Goal: Task Accomplishment & Management: Manage account settings

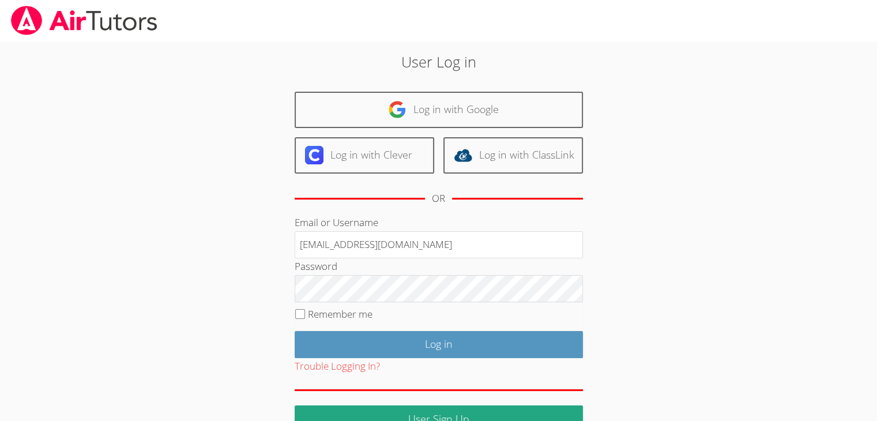
type input "[EMAIL_ADDRESS][DOMAIN_NAME]"
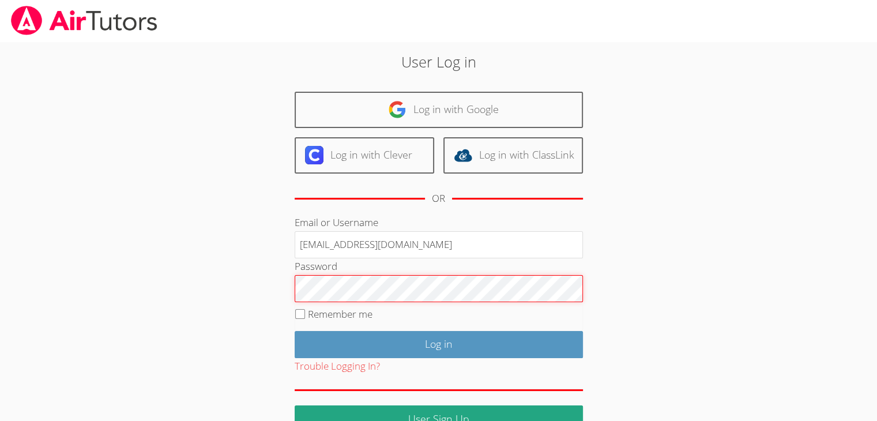
click at [295, 331] on input "Log in" at bounding box center [439, 344] width 288 height 27
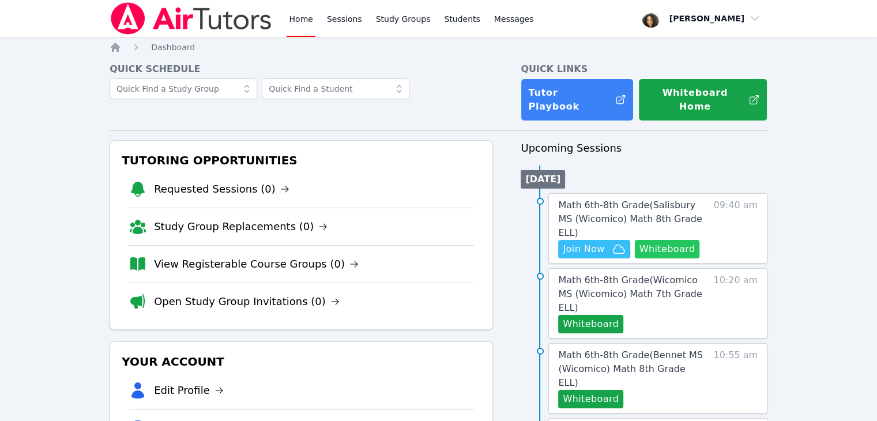
click at [661, 240] on button "Whiteboard" at bounding box center [667, 249] width 65 height 18
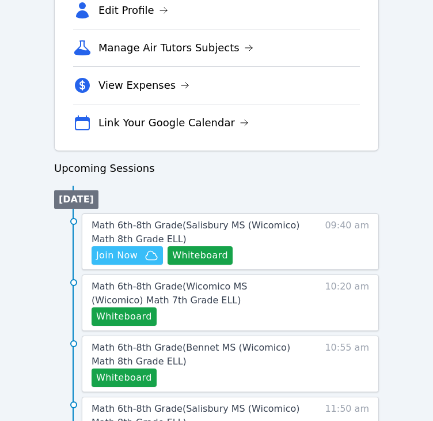
scroll to position [417, 0]
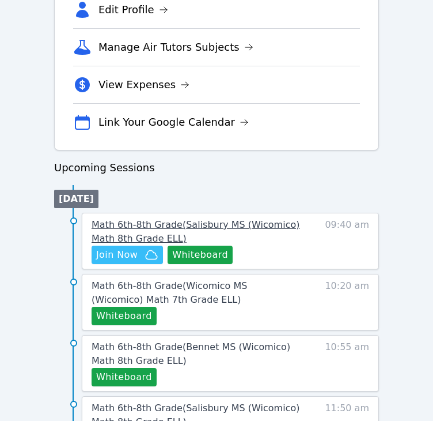
click at [248, 225] on span "Math 6th-8th Grade ( Salisbury MS (Wicomico) Math 8th Grade ELL )" at bounding box center [196, 231] width 208 height 25
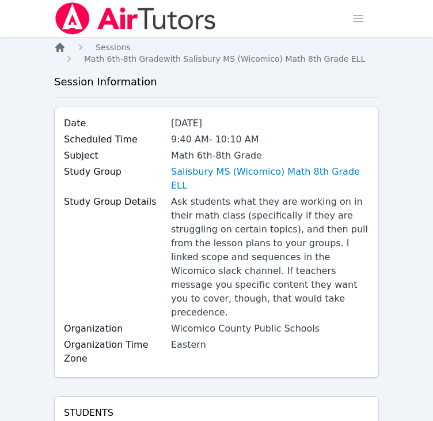
click at [61, 44] on icon "Breadcrumb" at bounding box center [59, 47] width 9 height 9
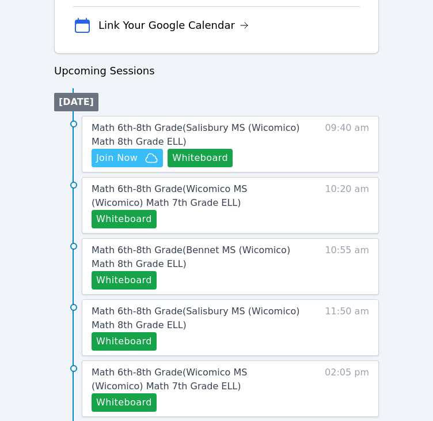
scroll to position [515, 0]
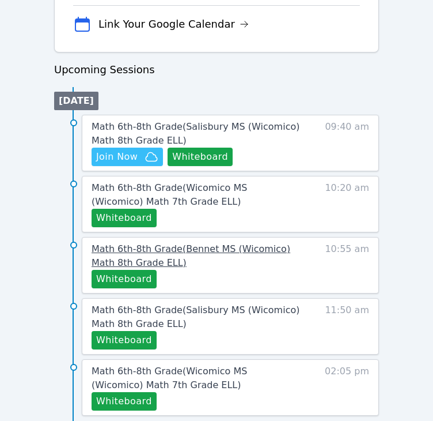
click at [277, 247] on span "Math 6th-8th Grade ( Bennet MS (Wicomico) Math 8th Grade ELL )" at bounding box center [191, 255] width 199 height 25
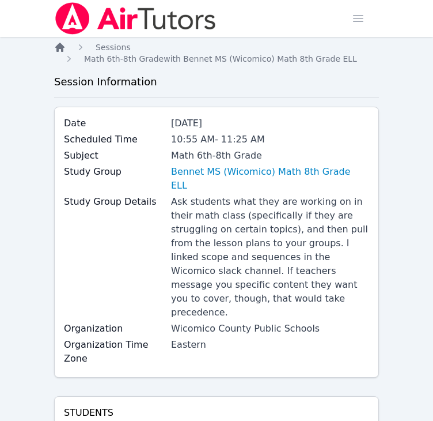
click at [58, 52] on icon "Breadcrumb" at bounding box center [60, 48] width 12 height 12
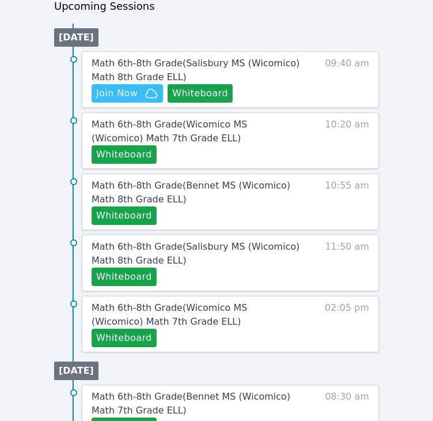
scroll to position [580, 0]
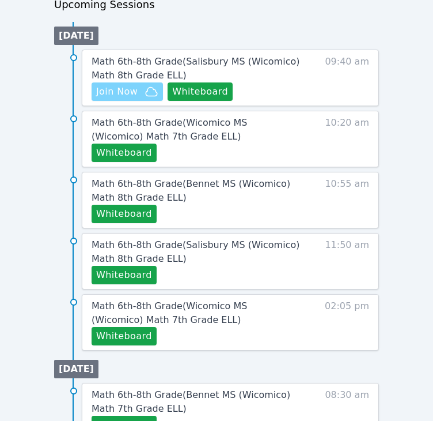
click at [115, 95] on span "Join Now" at bounding box center [117, 92] width 42 height 14
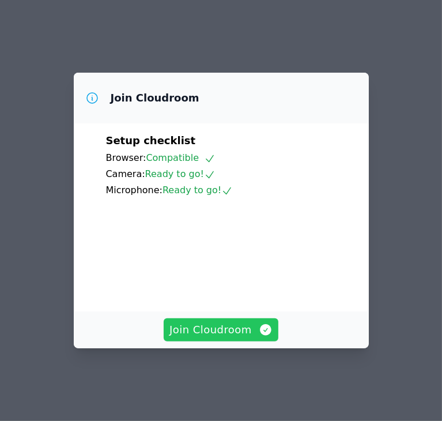
click at [214, 338] on span "Join Cloudroom" at bounding box center [220, 330] width 103 height 16
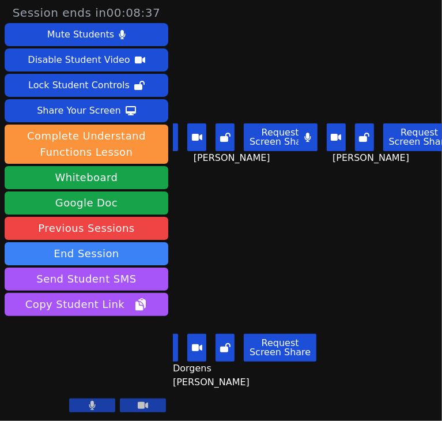
scroll to position [0, 13]
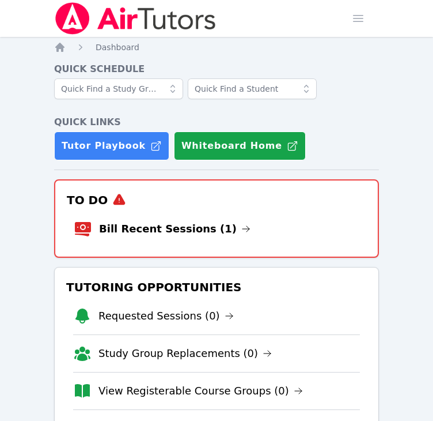
scroll to position [665, 0]
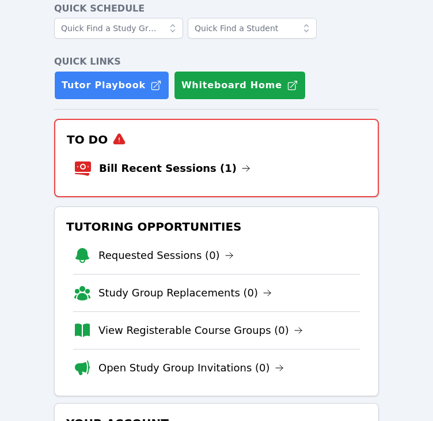
scroll to position [59, 0]
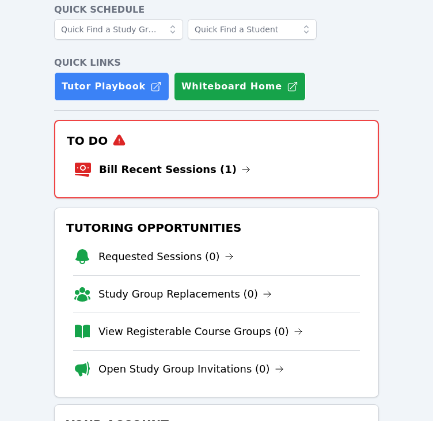
click at [97, 171] on li "Bill Recent Sessions (1)" at bounding box center [217, 169] width 286 height 37
click at [110, 168] on link "Bill Recent Sessions (1)" at bounding box center [175, 169] width 152 height 16
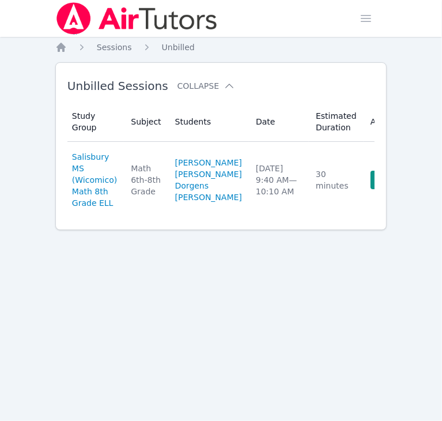
click at [110, 168] on span "Salisbury MS (Wicomico) Math 8th Grade ELL" at bounding box center [94, 180] width 45 height 58
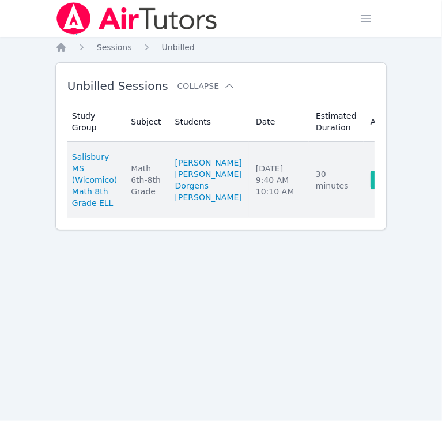
click at [371, 188] on link "Complete" at bounding box center [398, 180] width 55 height 18
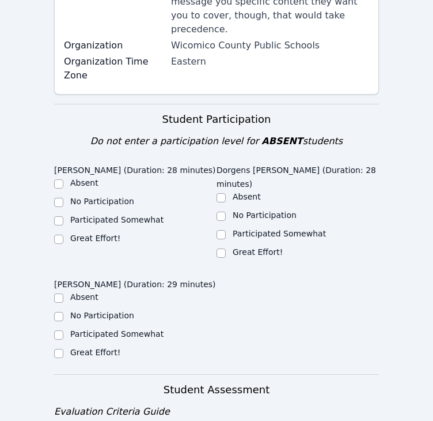
scroll to position [321, 0]
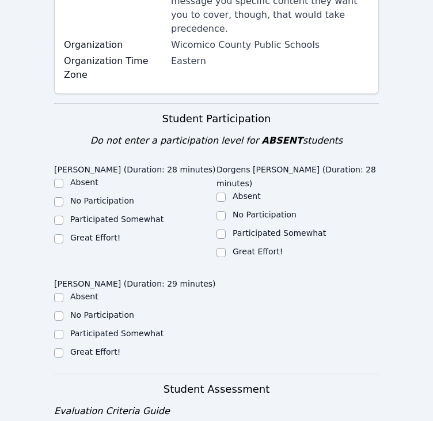
click at [63, 232] on div at bounding box center [58, 239] width 9 height 14
click at [61, 234] on input "Great Effort!" at bounding box center [58, 238] width 9 height 9
checkbox input "true"
click at [219, 248] on input "Great Effort!" at bounding box center [221, 252] width 9 height 9
checkbox input "true"
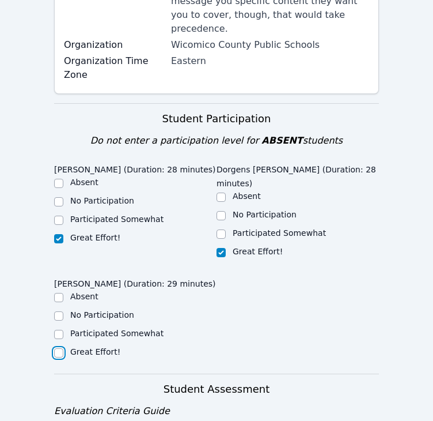
click at [60, 348] on input "Great Effort!" at bounding box center [58, 352] width 9 height 9
checkbox input "true"
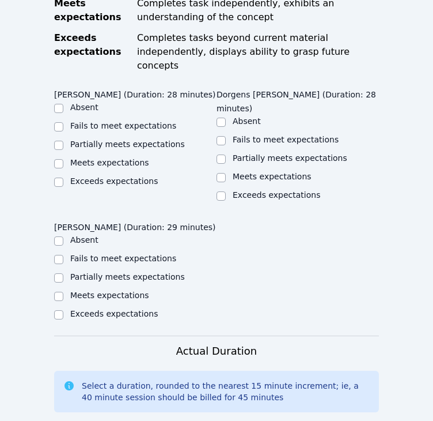
scroll to position [838, 0]
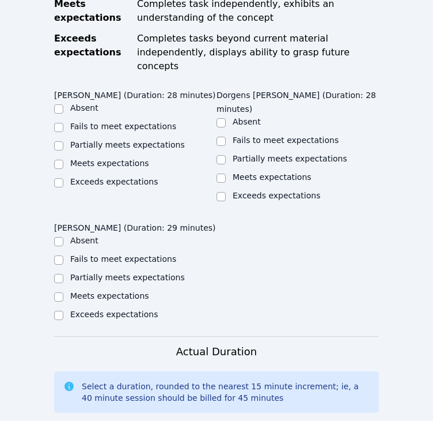
click at [76, 140] on label "Partially meets expectations" at bounding box center [127, 144] width 115 height 9
click at [63, 141] on input "Partially meets expectations" at bounding box center [58, 145] width 9 height 9
checkbox input "true"
drag, startPoint x: 221, startPoint y: 62, endPoint x: 130, endPoint y: 182, distance: 150.6
click at [130, 182] on div "Wood Anglade (Duration: 28 minutes) Absent Fails to meet expectations Partially…" at bounding box center [216, 210] width 325 height 251
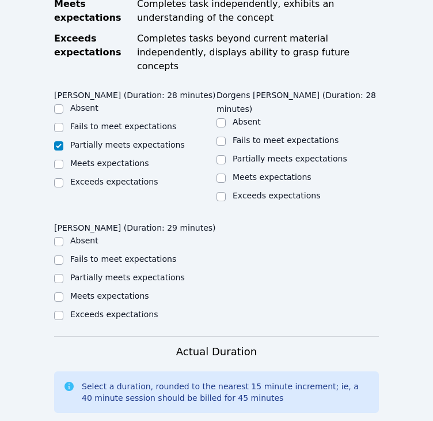
click at [130, 273] on label "Partially meets expectations" at bounding box center [127, 277] width 115 height 9
click at [63, 274] on input "Partially meets expectations" at bounding box center [58, 278] width 9 height 9
checkbox input "true"
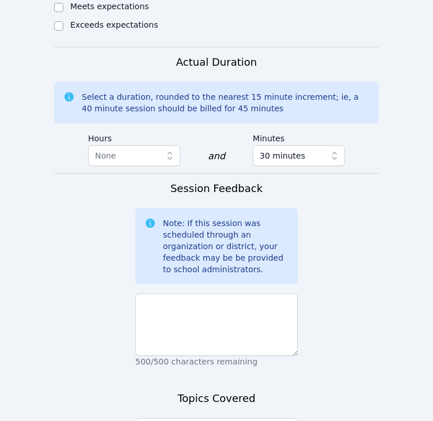
scroll to position [1196, 0]
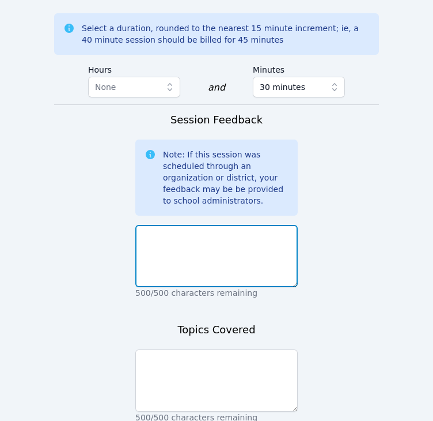
click at [211, 225] on textarea at bounding box center [216, 256] width 163 height 62
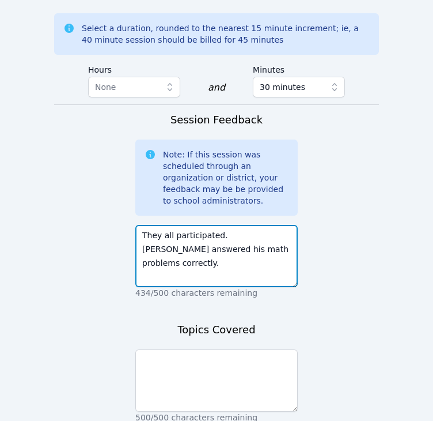
click at [279, 225] on textarea "They all participated. Wood answered his math problems correctly." at bounding box center [216, 256] width 163 height 62
type textarea "They all participated. Wood answered all of his math problems correctly."
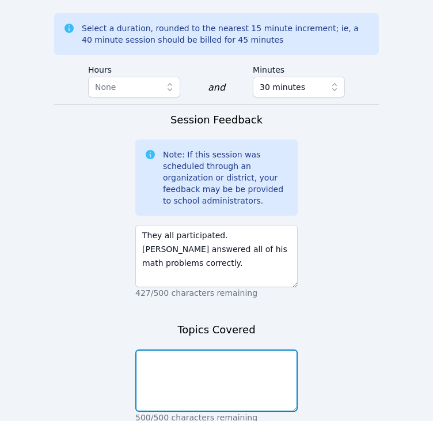
click at [215, 349] on textarea at bounding box center [216, 380] width 163 height 62
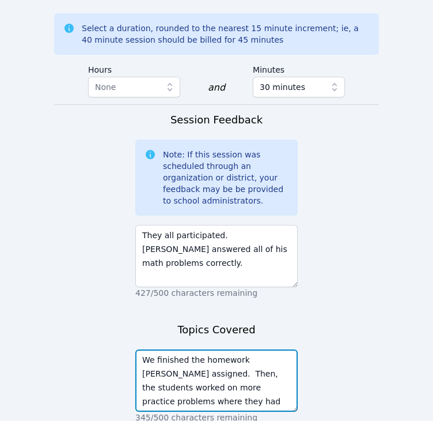
scroll to position [9, 0]
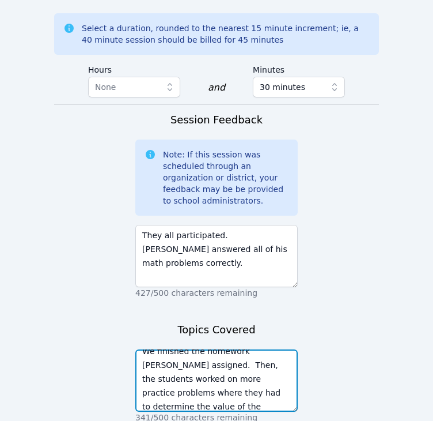
type textarea "We finished the homework Ms. Bennett assigned. Then, the students worked on mor…"
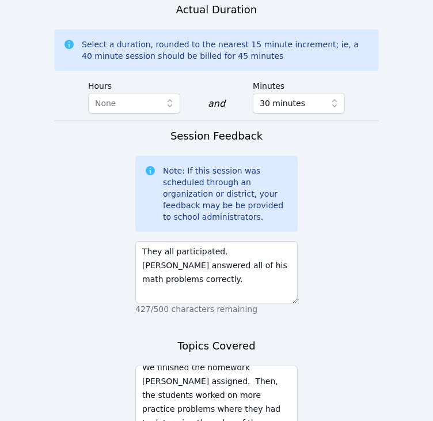
scroll to position [1212, 0]
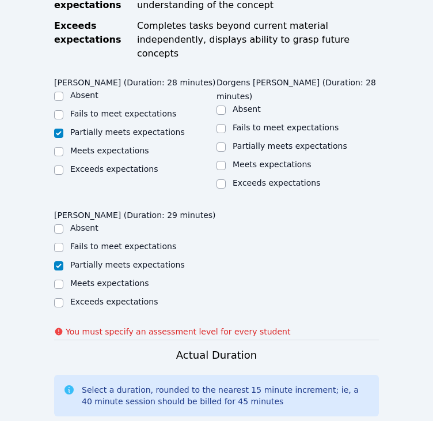
scroll to position [782, 0]
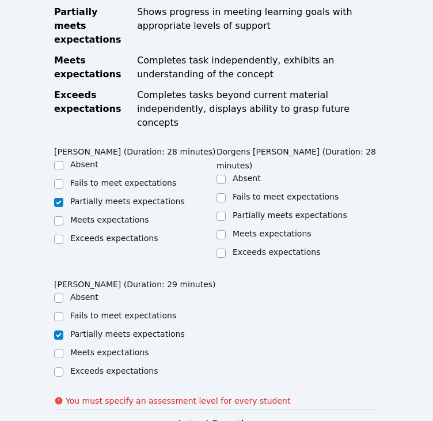
click at [262, 210] on label "Partially meets expectations" at bounding box center [290, 214] width 115 height 9
click at [226, 212] on input "Partially meets expectations" at bounding box center [221, 216] width 9 height 9
checkbox input "true"
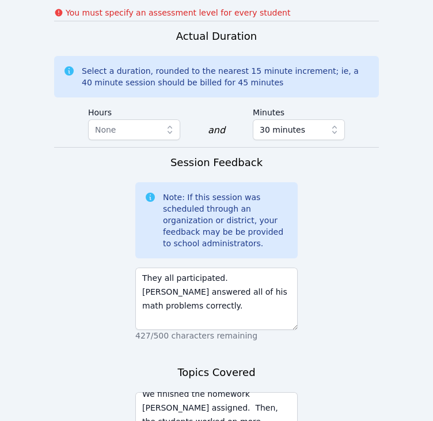
scroll to position [1212, 0]
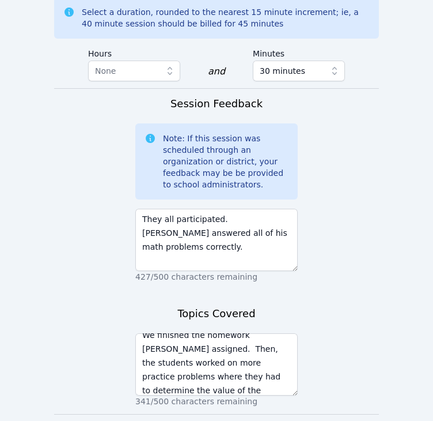
scroll to position [1196, 0]
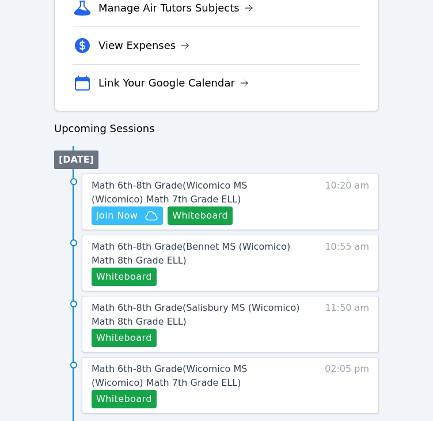
scroll to position [458, 0]
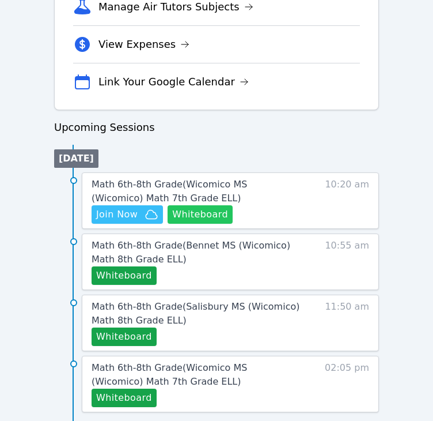
click at [195, 205] on button "Whiteboard" at bounding box center [200, 214] width 65 height 18
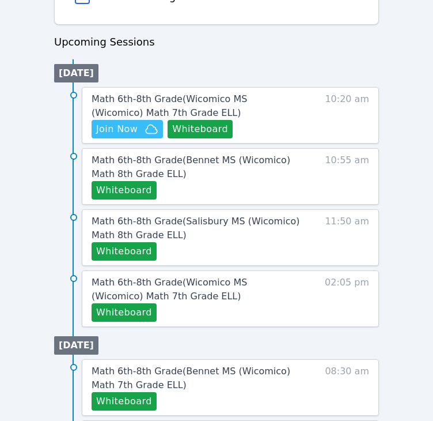
scroll to position [545, 0]
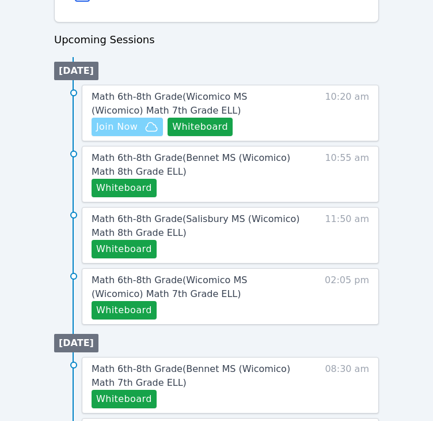
click at [146, 123] on icon "button" at bounding box center [152, 127] width 14 height 14
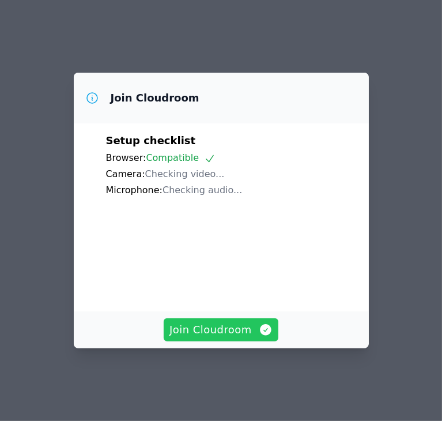
click at [233, 338] on span "Join Cloudroom" at bounding box center [220, 330] width 103 height 16
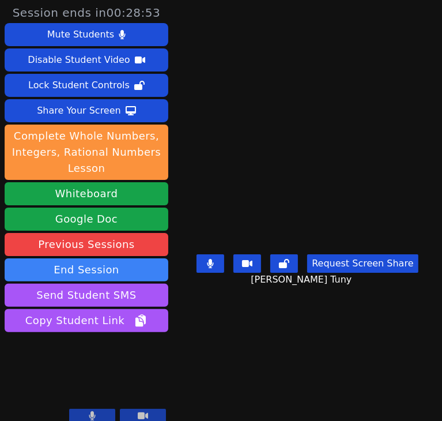
scroll to position [10, 0]
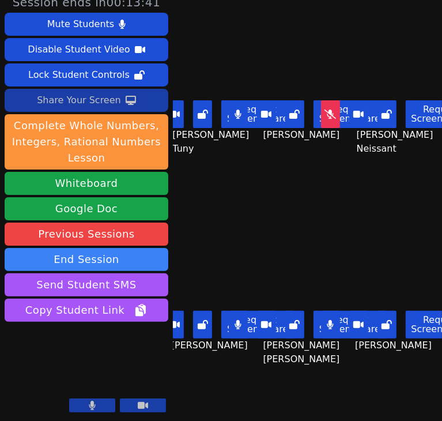
click at [92, 100] on div "Share Your Screen" at bounding box center [79, 100] width 84 height 18
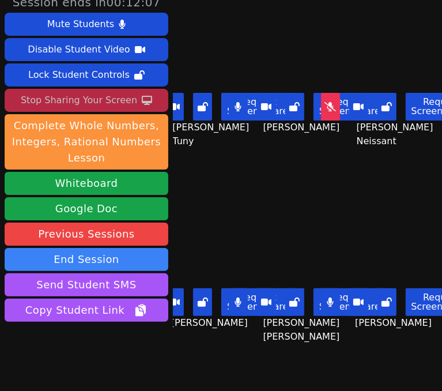
click at [70, 96] on div "Stop Sharing Your Screen" at bounding box center [79, 100] width 116 height 18
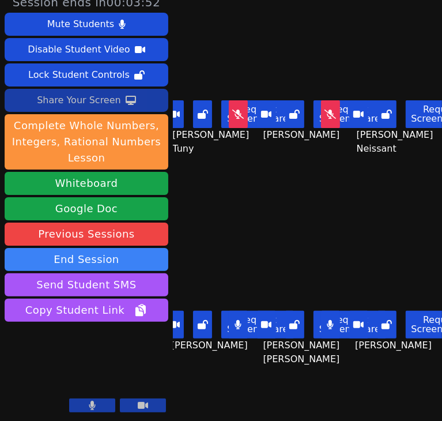
scroll to position [7, 0]
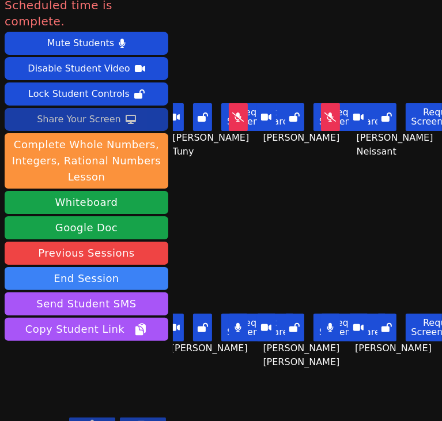
click at [337, 208] on div "Christ Fenelon Request Screen Share Christ Fenelon" at bounding box center [307, 308] width 85 height 210
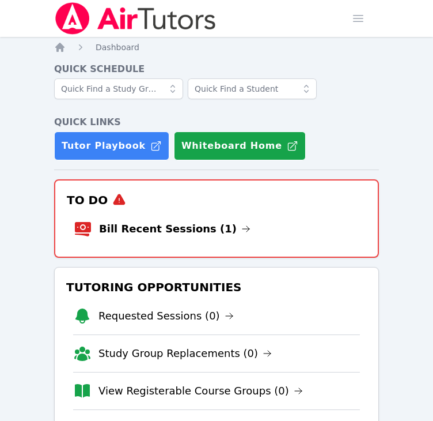
scroll to position [630, 0]
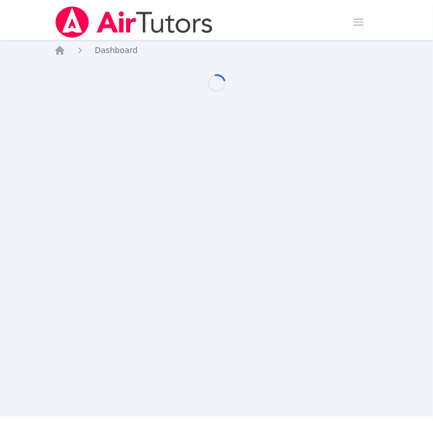
scroll to position [630, 0]
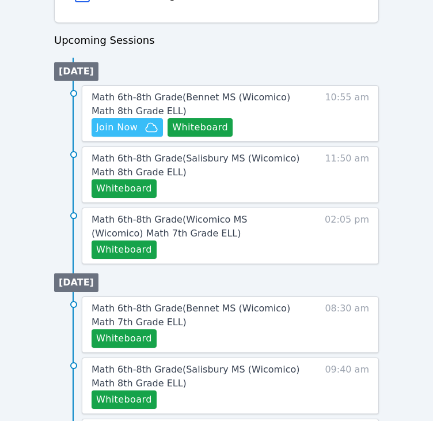
click at [21, 64] on div "Home Sessions Study Groups Students Messages 2 Open user menu Michelle Dupin Op…" at bounding box center [216, 86] width 433 height 1433
click at [182, 126] on button "Whiteboard" at bounding box center [200, 127] width 65 height 18
click at [125, 130] on span "Join Now" at bounding box center [117, 127] width 42 height 14
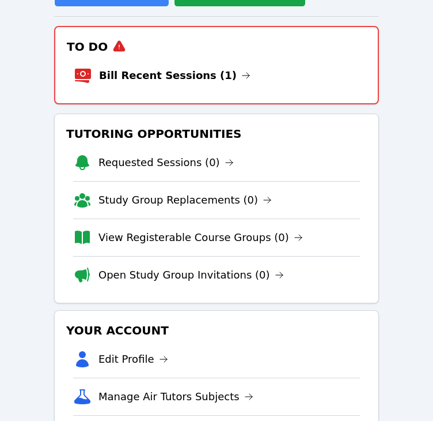
scroll to position [148, 0]
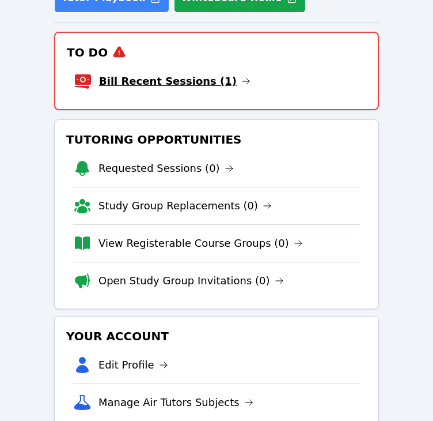
click at [171, 76] on link "Bill Recent Sessions (1)" at bounding box center [175, 81] width 152 height 16
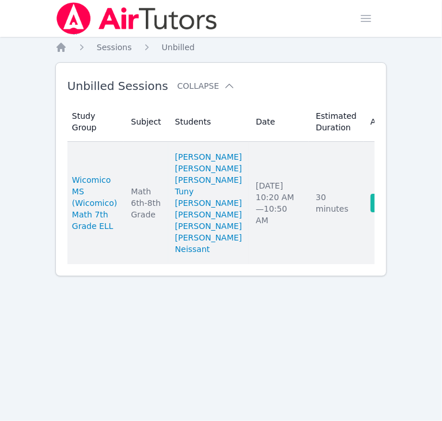
click at [371, 212] on link "Complete" at bounding box center [398, 203] width 55 height 18
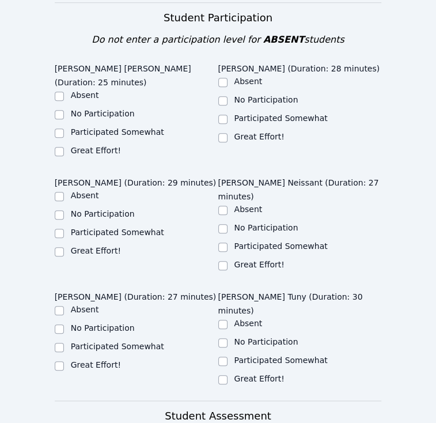
scroll to position [426, 0]
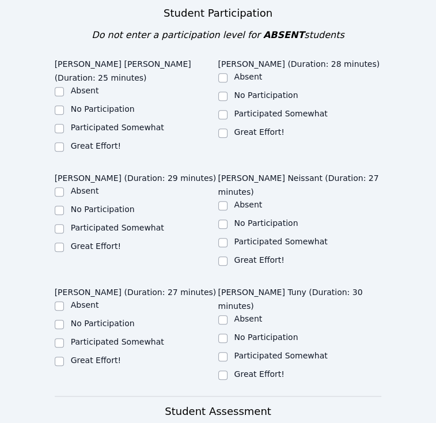
click at [90, 123] on label "Participated Somewhat" at bounding box center [117, 127] width 93 height 9
click at [64, 124] on input "Participated Somewhat" at bounding box center [59, 128] width 9 height 9
checkbox input "true"
click at [227, 110] on input "Participated Somewhat" at bounding box center [222, 114] width 9 height 9
checkbox input "true"
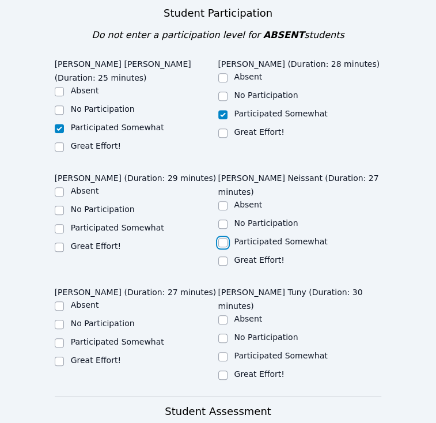
click at [223, 238] on input "Participated Somewhat" at bounding box center [222, 242] width 9 height 9
checkbox input "true"
click at [97, 223] on label "Participated Somewhat" at bounding box center [117, 227] width 93 height 9
click at [64, 224] on input "Participated Somewhat" at bounding box center [59, 228] width 9 height 9
checkbox input "true"
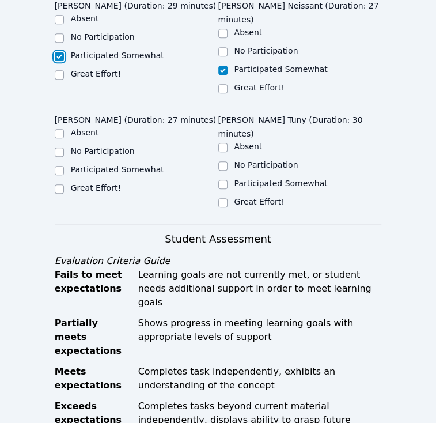
scroll to position [600, 0]
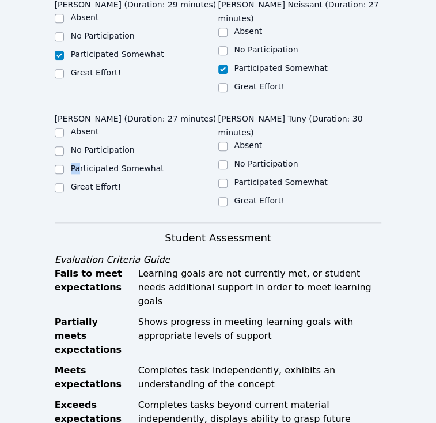
drag, startPoint x: 78, startPoint y: 109, endPoint x: 61, endPoint y: 115, distance: 18.2
click at [61, 163] on div "Participated Somewhat" at bounding box center [137, 170] width 164 height 14
click at [61, 165] on input "Participated Somewhat" at bounding box center [59, 169] width 9 height 9
checkbox input "true"
click at [221, 179] on input "Participated Somewhat" at bounding box center [222, 183] width 9 height 9
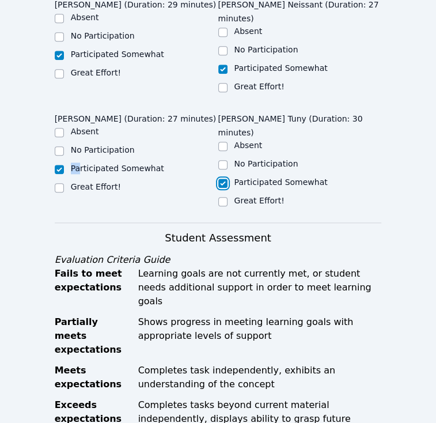
checkbox input "true"
click at [312, 141] on div "Jean Dawensky Tuny (Duration: 30 minutes) Absent No Participation Participated …" at bounding box center [300, 161] width 164 height 107
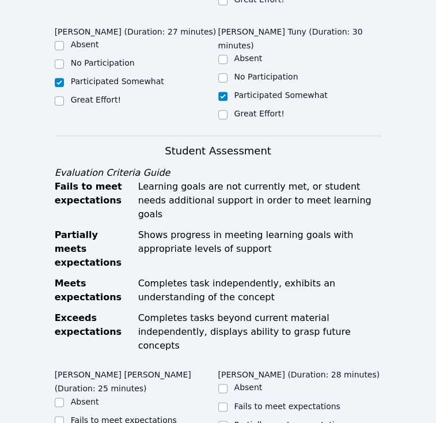
scroll to position [687, 0]
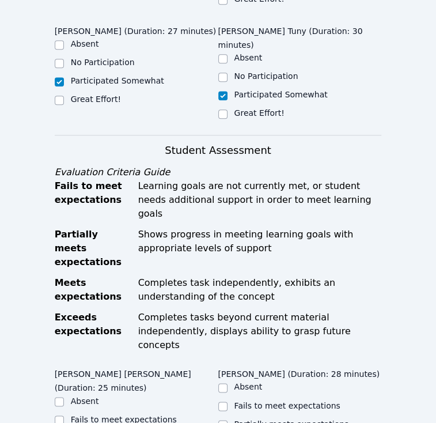
drag, startPoint x: 232, startPoint y: 80, endPoint x: 209, endPoint y: 84, distance: 23.9
click at [209, 142] on h3 "Student Assessment" at bounding box center [218, 150] width 327 height 16
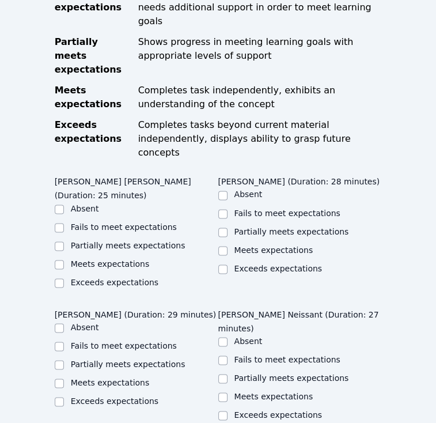
scroll to position [881, 0]
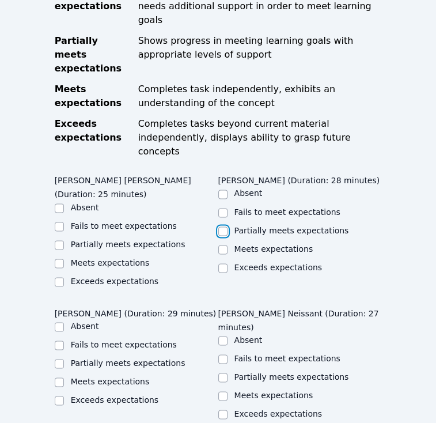
click at [224, 227] on input "Partially meets expectations" at bounding box center [222, 231] width 9 height 9
checkbox input "true"
click at [113, 239] on label "Partially meets expectations" at bounding box center [128, 243] width 115 height 9
click at [64, 240] on input "Partially meets expectations" at bounding box center [59, 244] width 9 height 9
checkbox input "true"
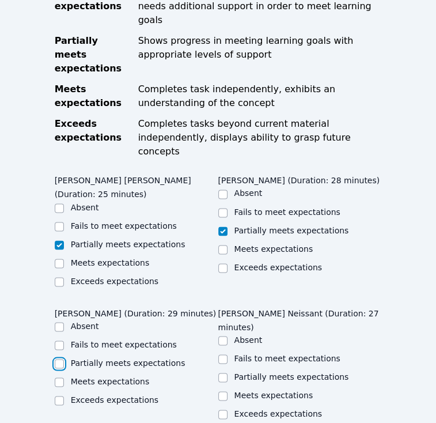
click at [61, 359] on input "Partially meets expectations" at bounding box center [59, 363] width 9 height 9
checkbox input "true"
click at [221, 373] on input "Partially meets expectations" at bounding box center [222, 377] width 9 height 9
checkbox input "true"
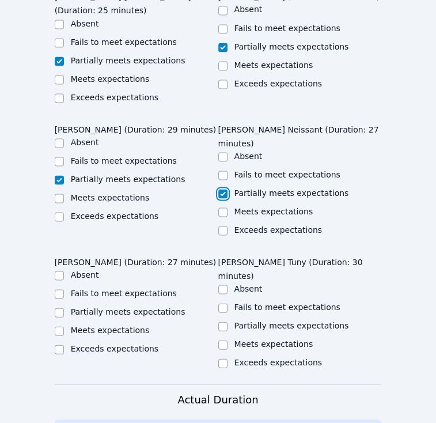
scroll to position [1065, 0]
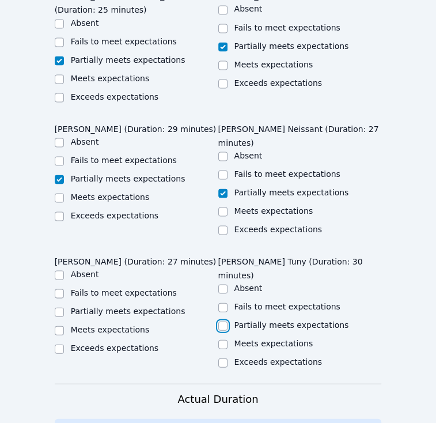
click at [220, 321] on input "Partially meets expectations" at bounding box center [222, 325] width 9 height 9
checkbox input "true"
click at [61, 307] on input "Partially meets expectations" at bounding box center [59, 311] width 9 height 9
checkbox input "true"
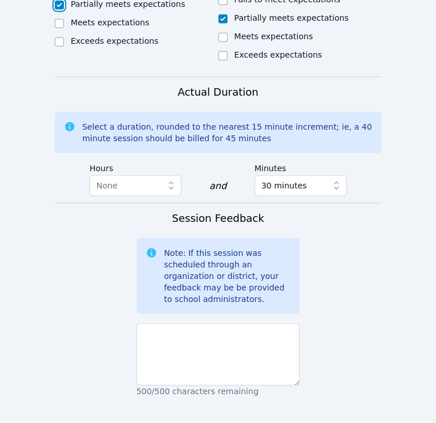
scroll to position [1379, 0]
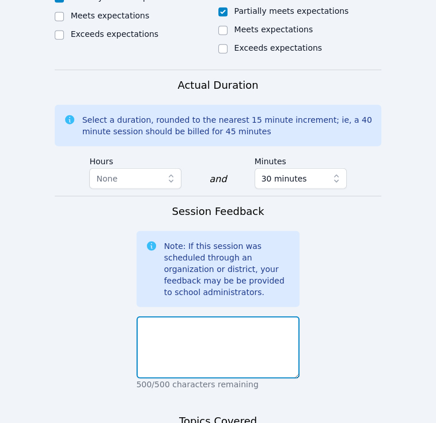
click at [257, 316] on textarea at bounding box center [219, 347] width 164 height 62
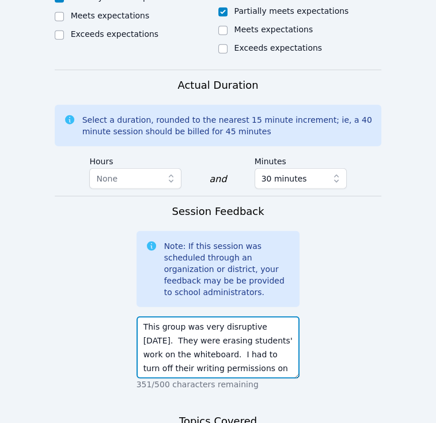
scroll to position [1427, 0]
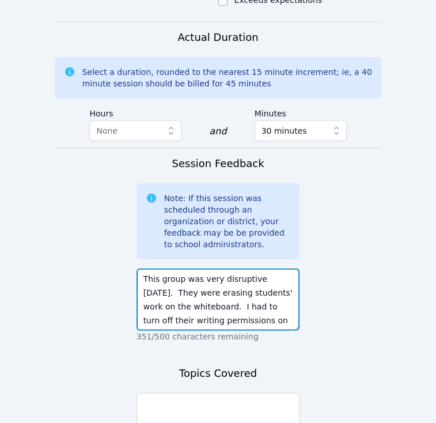
type textarea "This group was very disruptive today. They were erasing students' work on the w…"
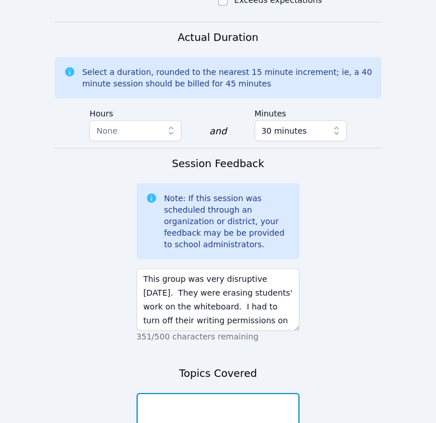
click at [199, 393] on textarea at bounding box center [219, 424] width 164 height 62
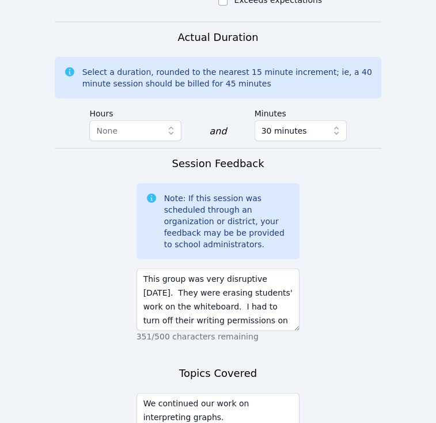
click at [201, 393] on textarea "We continued our work on interpreting graphs." at bounding box center [219, 424] width 164 height 62
drag, startPoint x: 233, startPoint y: 280, endPoint x: 193, endPoint y: 275, distance: 40.6
click at [193, 393] on textarea "We continued our work on interpreting graphs. They need some more practice with…" at bounding box center [219, 424] width 164 height 62
click at [263, 393] on textarea "We continued our work on interpreting graphs. They will benefit from more pract…" at bounding box center [219, 424] width 164 height 62
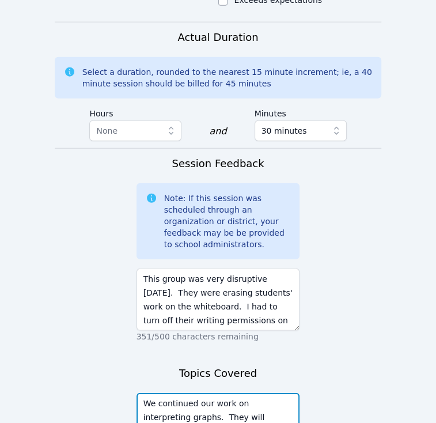
type textarea "We continued our work on interpreting graphs. They will benefit from more pract…"
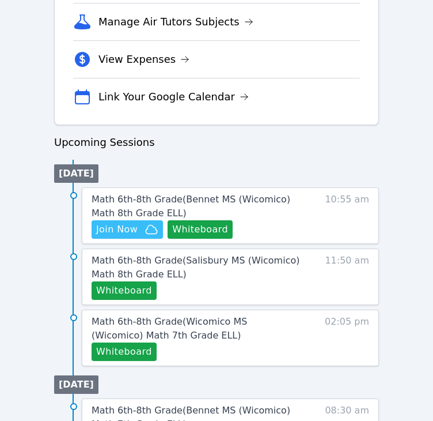
scroll to position [457, 0]
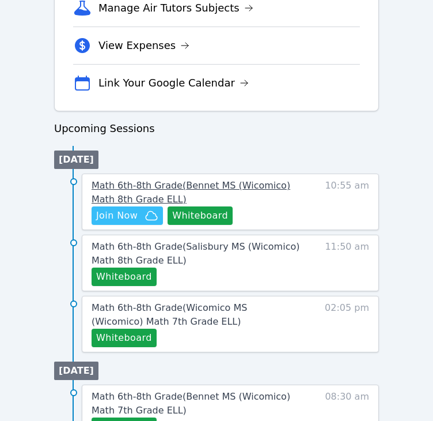
click at [134, 185] on span "Math 6th-8th Grade ( Bennet MS (Wicomico) Math 8th Grade ELL )" at bounding box center [191, 192] width 199 height 25
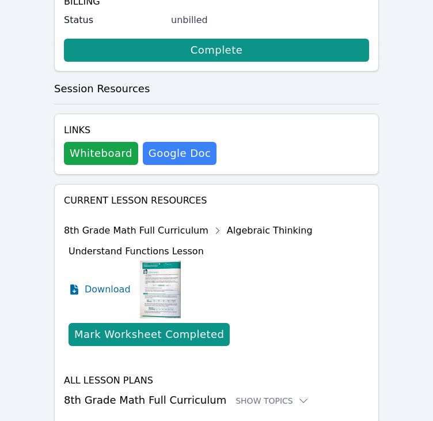
scroll to position [670, 0]
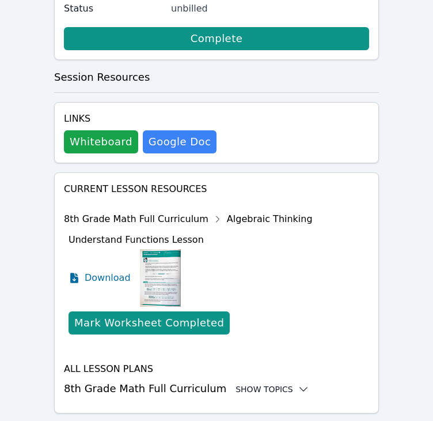
click at [261, 383] on div "Show Topics" at bounding box center [273, 389] width 74 height 12
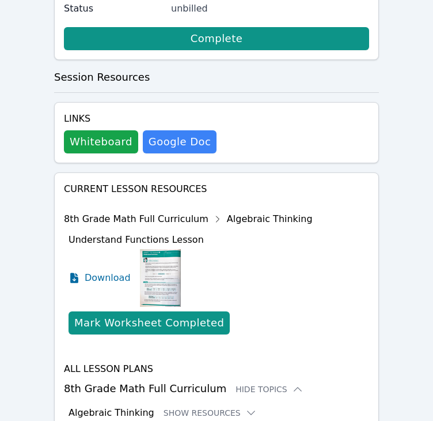
scroll to position [764, 0]
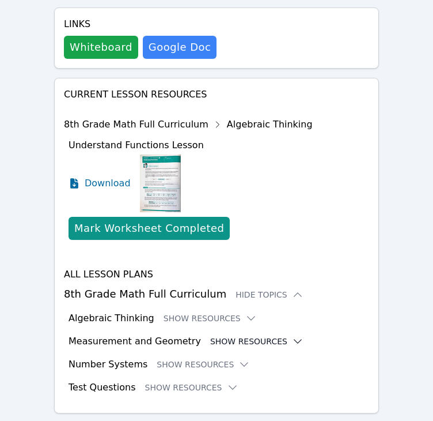
click at [292, 335] on icon at bounding box center [298, 341] width 12 height 12
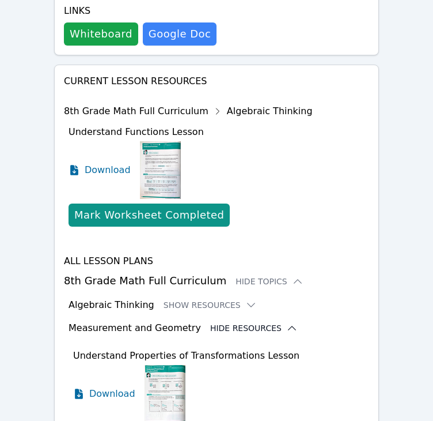
scroll to position [778, 0]
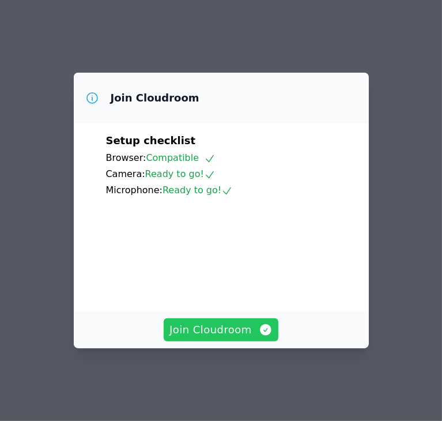
click at [199, 338] on span "Join Cloudroom" at bounding box center [220, 330] width 103 height 16
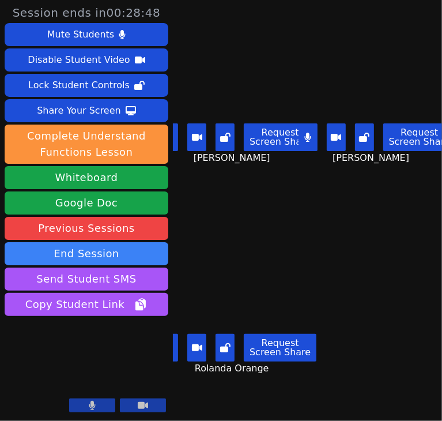
click at [291, 212] on div "[PERSON_NAME] Orange Request Screen Share [PERSON_NAME] Orange" at bounding box center [238, 315] width 130 height 210
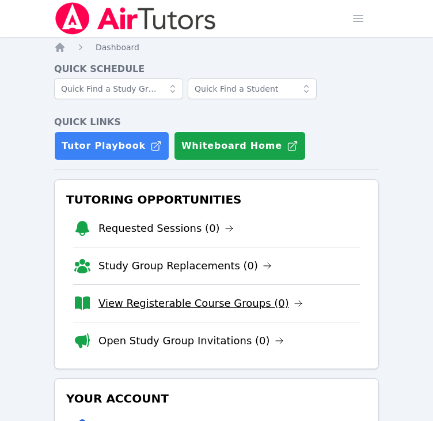
click at [116, 298] on link "View Registerable Course Groups (0)" at bounding box center [201, 303] width 205 height 16
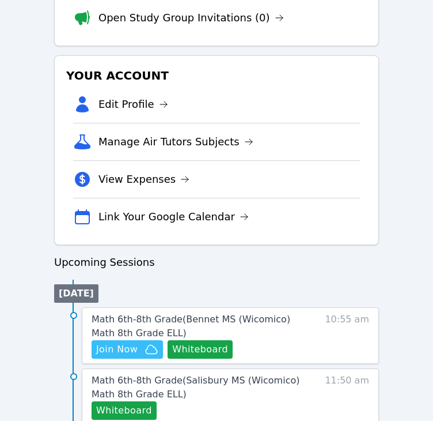
scroll to position [330, 0]
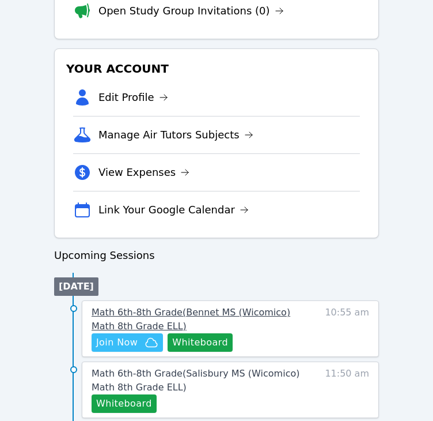
click at [129, 307] on span "Math 6th-8th Grade ( Bennet MS (Wicomico) Math 8th Grade ELL )" at bounding box center [191, 319] width 199 height 25
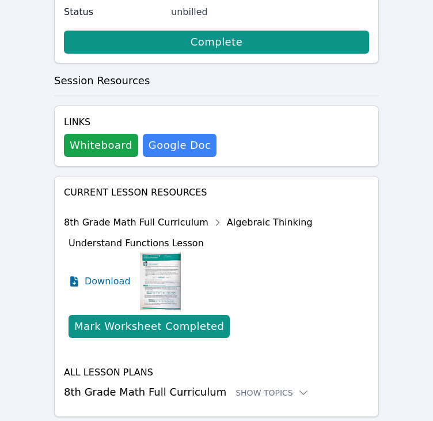
scroll to position [670, 0]
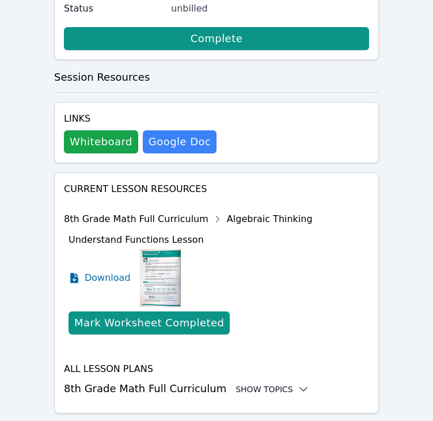
click at [236, 383] on div "Show Topics" at bounding box center [273, 389] width 74 height 12
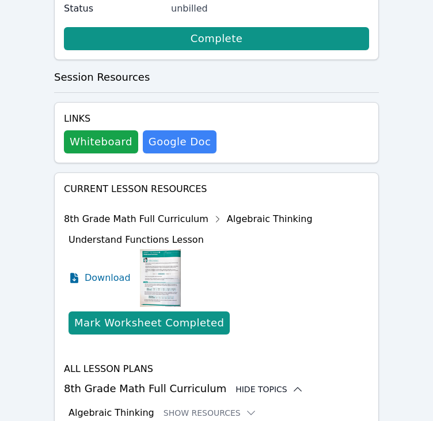
scroll to position [764, 0]
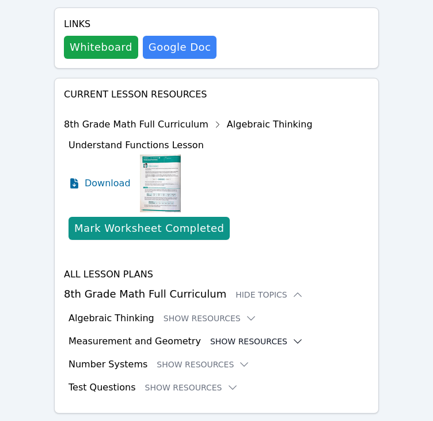
click at [246, 335] on button "Show Resources" at bounding box center [256, 341] width 93 height 12
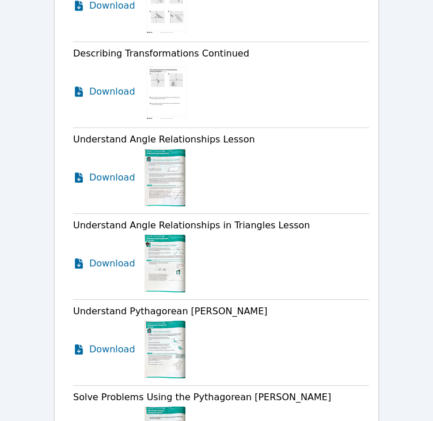
scroll to position [1682, 0]
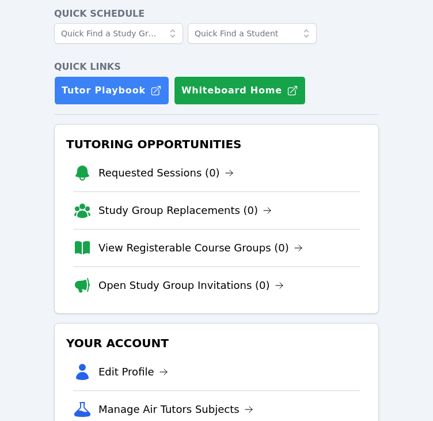
scroll to position [55, 0]
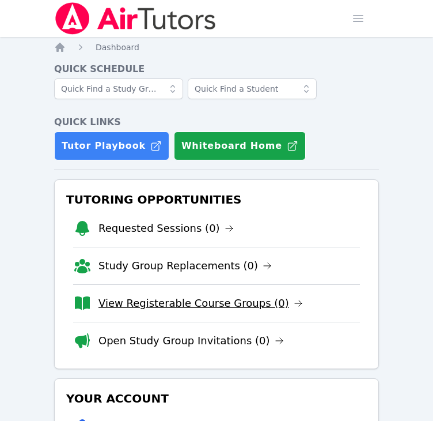
click at [129, 305] on link "View Registerable Course Groups (0)" at bounding box center [201, 303] width 205 height 16
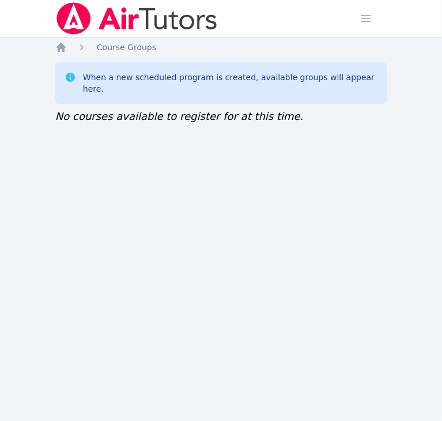
click at [82, 19] on img at bounding box center [136, 18] width 163 height 32
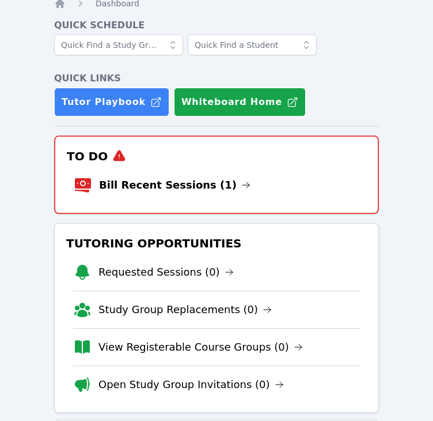
scroll to position [45, 0]
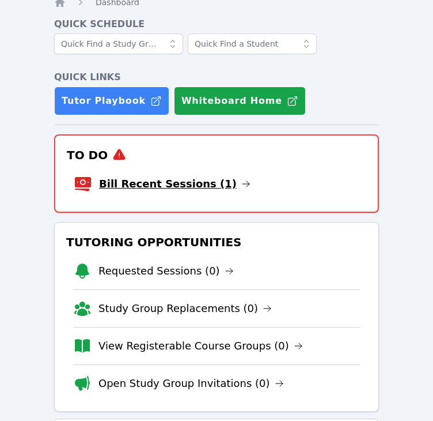
click at [125, 180] on link "Bill Recent Sessions (1)" at bounding box center [175, 184] width 152 height 16
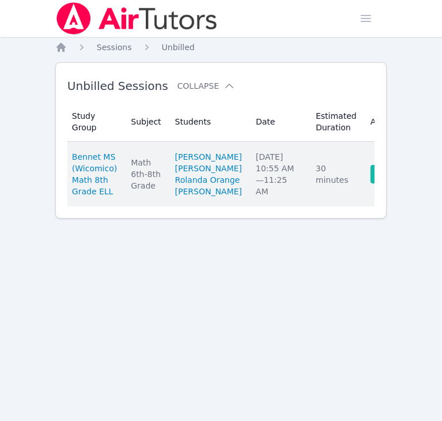
click at [371, 183] on link "Complete" at bounding box center [398, 174] width 55 height 18
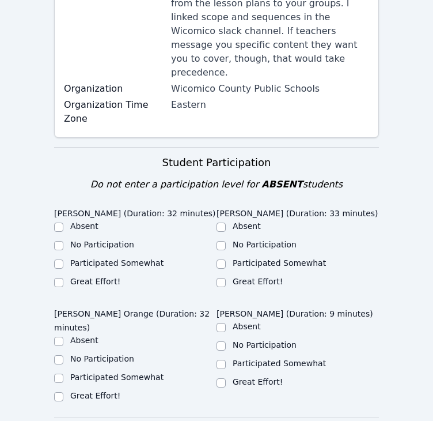
scroll to position [302, 0]
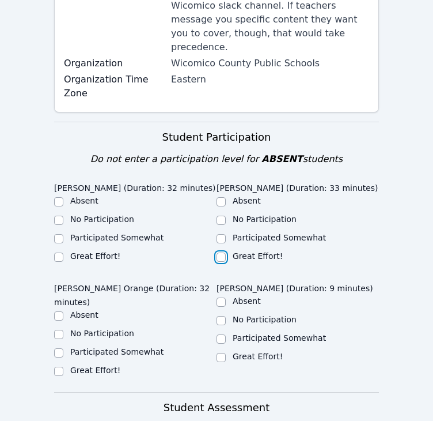
click at [221, 252] on input "Great Effort!" at bounding box center [221, 256] width 9 height 9
checkbox input "true"
click at [75, 233] on label "Participated Somewhat" at bounding box center [116, 237] width 93 height 9
click at [63, 234] on input "Participated Somewhat" at bounding box center [58, 238] width 9 height 9
checkbox input "true"
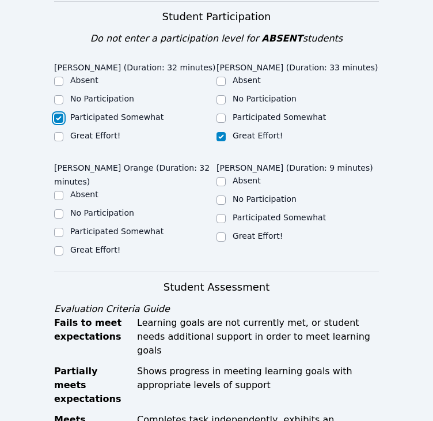
scroll to position [433, 0]
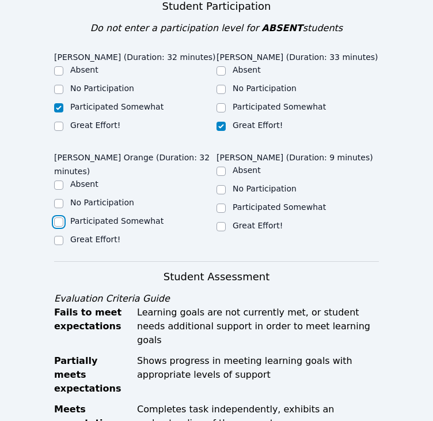
click at [59, 217] on input "Participated Somewhat" at bounding box center [58, 221] width 9 height 9
checkbox input "true"
click at [59, 236] on input "Great Effort!" at bounding box center [58, 240] width 9 height 9
checkbox input "true"
checkbox input "false"
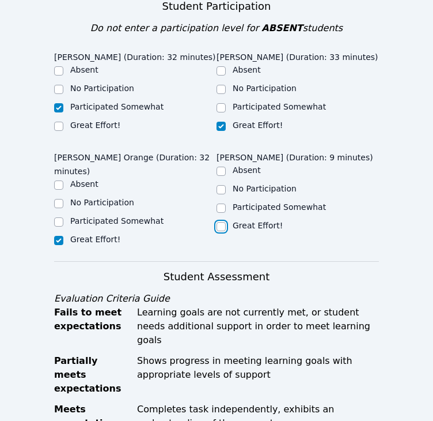
click at [222, 222] on input "Great Effort!" at bounding box center [221, 226] width 9 height 9
checkbox input "true"
click at [60, 122] on input "Great Effort!" at bounding box center [58, 126] width 9 height 9
checkbox input "true"
checkbox input "false"
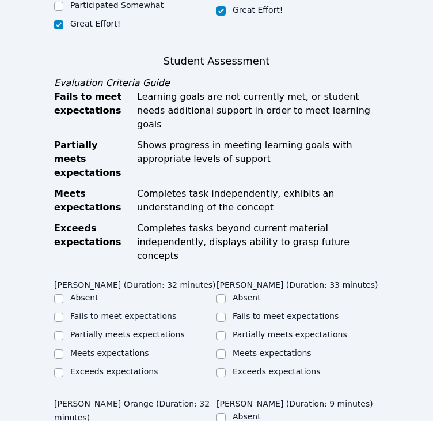
scroll to position [650, 0]
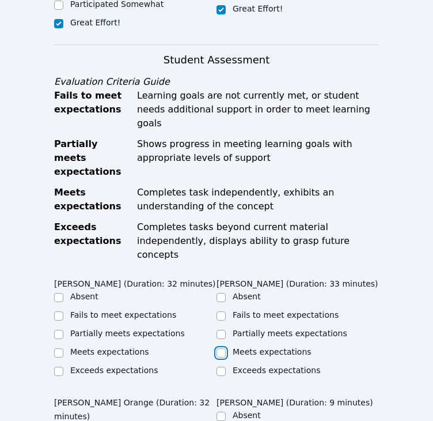
click at [221, 348] on input "Meets expectations" at bounding box center [221, 352] width 9 height 9
checkbox input "true"
click at [59, 348] on input "Meets expectations" at bounding box center [58, 352] width 9 height 9
checkbox input "true"
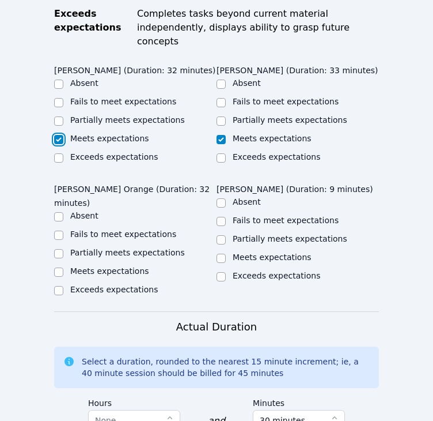
scroll to position [866, 0]
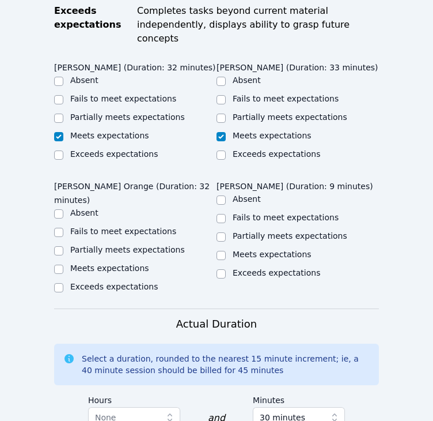
click at [125, 263] on label "Meets expectations" at bounding box center [109, 267] width 79 height 9
click at [63, 265] on input "Meets expectations" at bounding box center [58, 269] width 9 height 9
checkbox input "true"
click at [249, 268] on label "Exceeds expectations" at bounding box center [277, 272] width 88 height 9
click at [226, 269] on input "Exceeds expectations" at bounding box center [221, 273] width 9 height 9
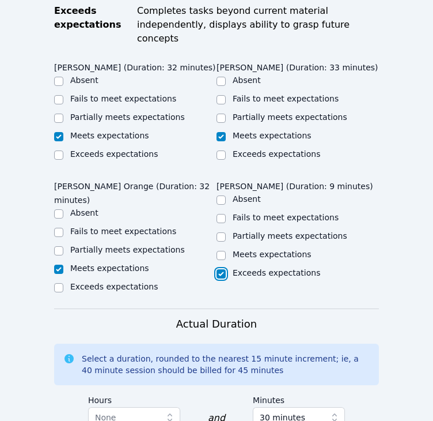
checkbox input "true"
click at [245, 250] on label "Meets expectations" at bounding box center [272, 254] width 79 height 9
click at [226, 251] on input "Meets expectations" at bounding box center [221, 255] width 9 height 9
checkbox input "true"
checkbox input "false"
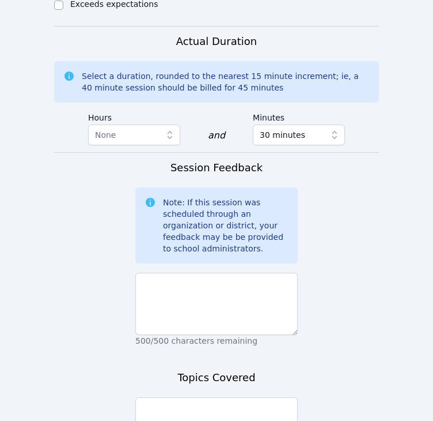
scroll to position [1148, 0]
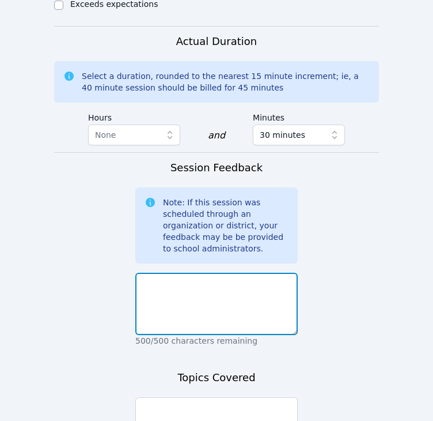
click at [217, 273] on textarea at bounding box center [216, 304] width 163 height 62
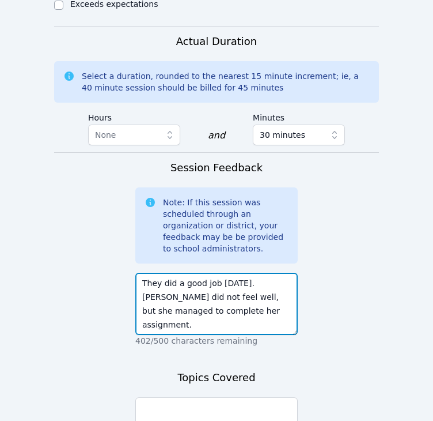
click at [251, 273] on textarea "They did a good job today. Madiana did not feel well, but she managed to comple…" at bounding box center [216, 304] width 163 height 62
type textarea "They did a good job today. Madiana did not feel well, but she managed to comple…"
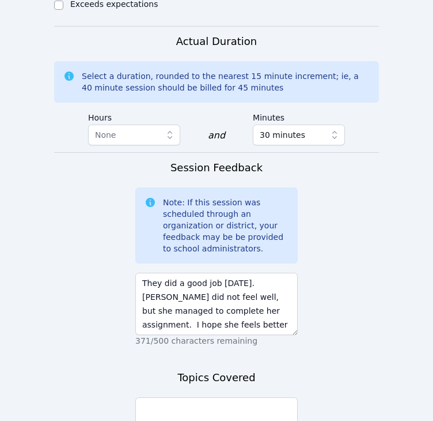
click at [237, 270] on div "Session Feedback Note: If this session was scheduled through an organization or…" at bounding box center [216, 257] width 163 height 194
click at [193, 397] on textarea at bounding box center [216, 428] width 163 height 62
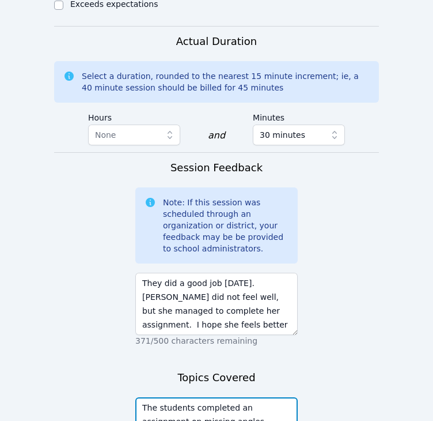
scroll to position [1212, 0]
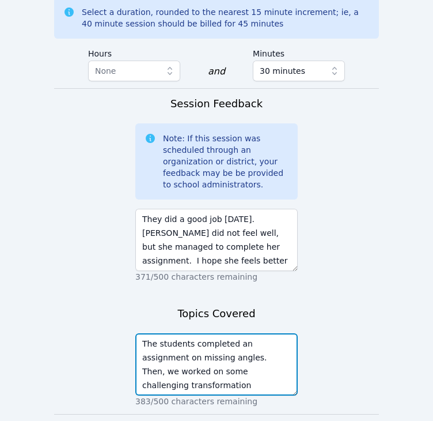
type textarea "The students completed an assignment on missing angles. Then, we worked on some…"
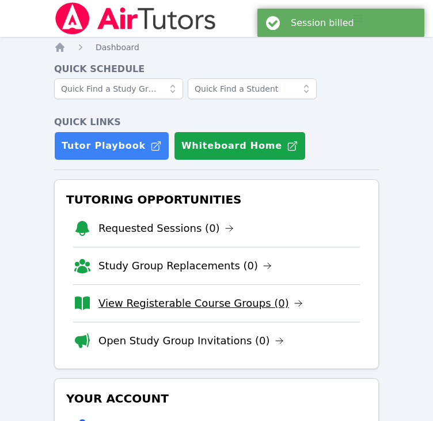
click at [198, 308] on link "View Registerable Course Groups (0)" at bounding box center [201, 303] width 205 height 16
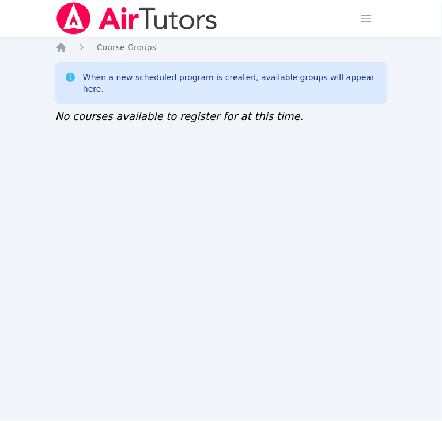
click at [92, 14] on img at bounding box center [136, 18] width 163 height 32
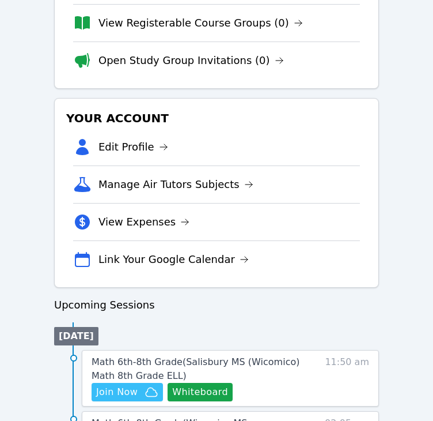
scroll to position [281, 0]
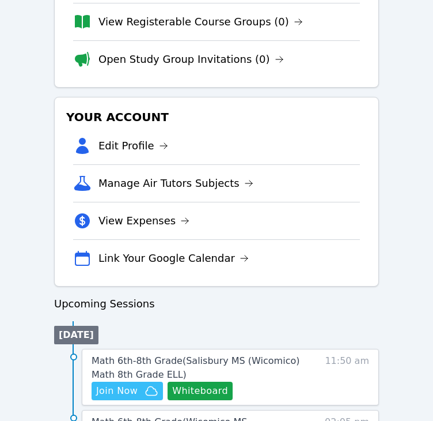
click at [39, 202] on div "Home Sessions Study Groups Students Messages 2 Open user menu [PERSON_NAME] Ope…" at bounding box center [216, 392] width 433 height 1347
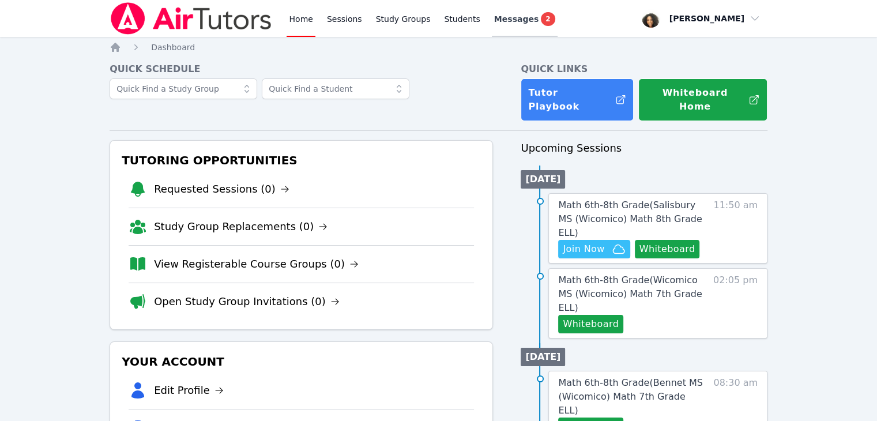
click at [442, 18] on span "Messages" at bounding box center [516, 19] width 44 height 12
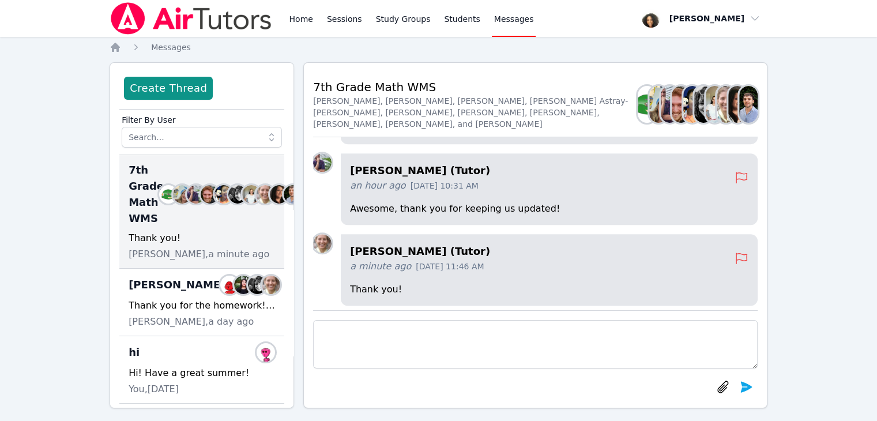
scroll to position [-3, 0]
click at [291, 23] on link "Home" at bounding box center [301, 18] width 28 height 37
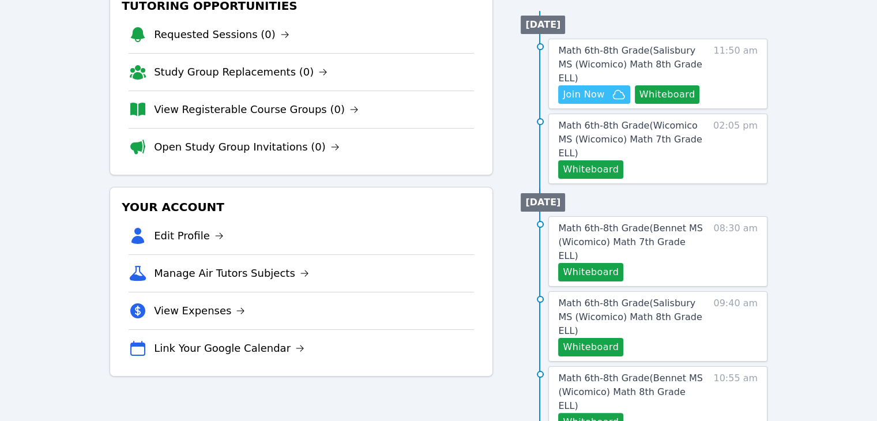
scroll to position [147, 0]
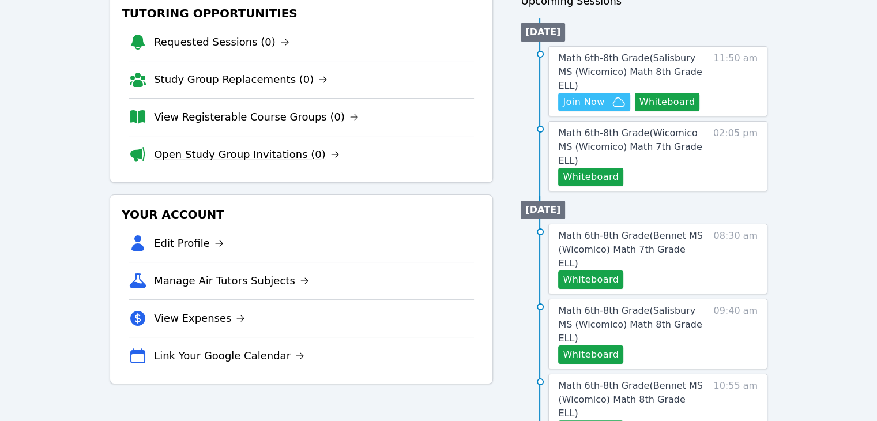
click at [168, 146] on link "Open Study Group Invitations (0)" at bounding box center [247, 154] width 186 height 16
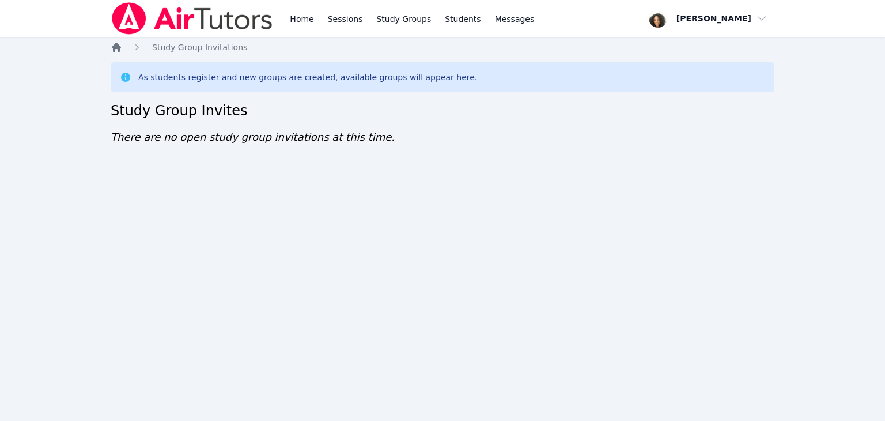
click at [119, 47] on icon "Breadcrumb" at bounding box center [116, 47] width 9 height 9
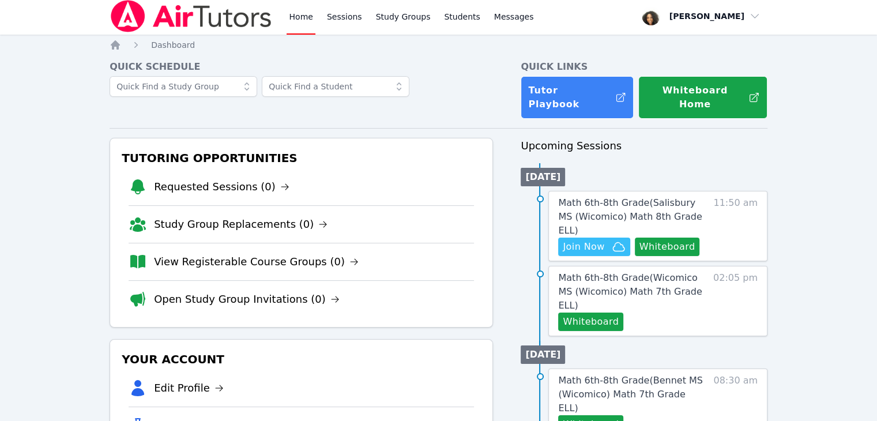
scroll to position [3, 0]
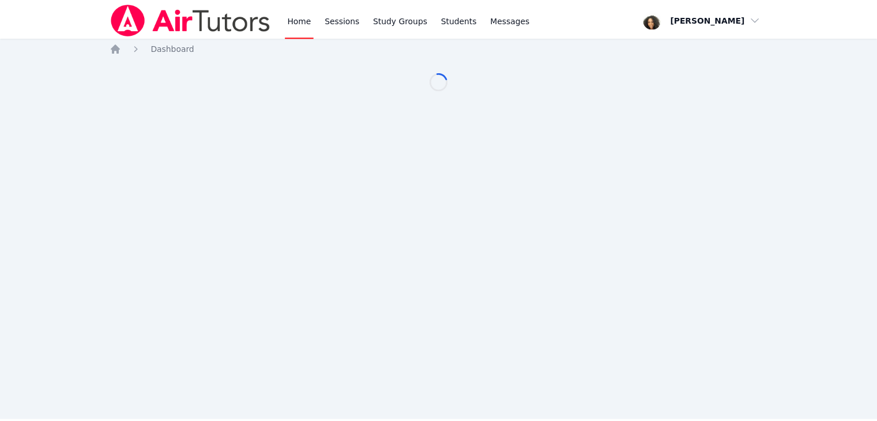
scroll to position [3, 0]
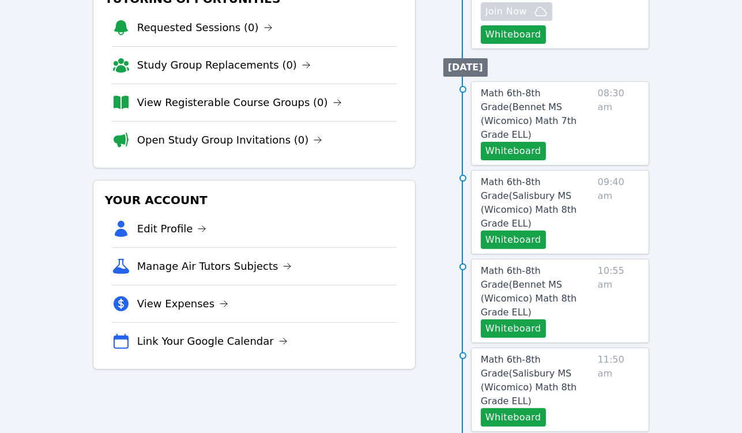
scroll to position [257, 0]
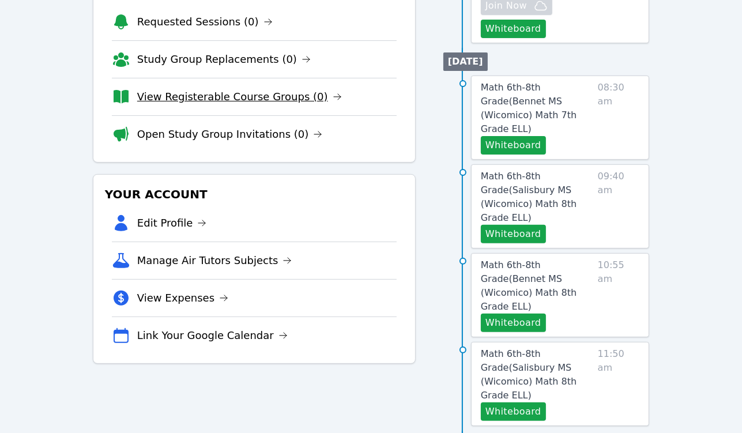
click at [149, 96] on link "View Registerable Course Groups (0)" at bounding box center [239, 97] width 205 height 16
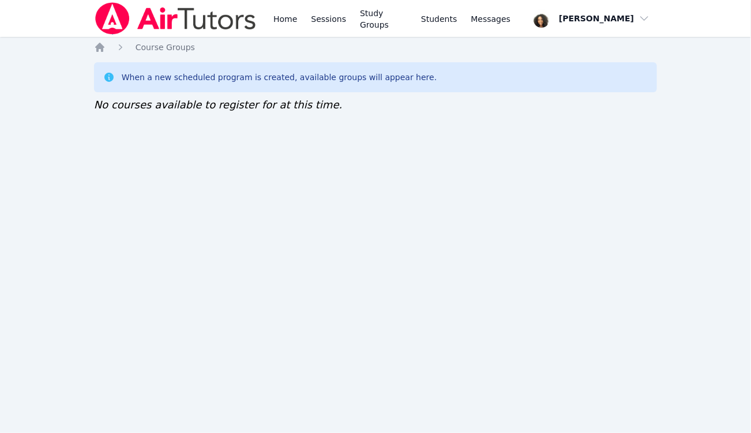
click at [130, 26] on img at bounding box center [175, 18] width 163 height 32
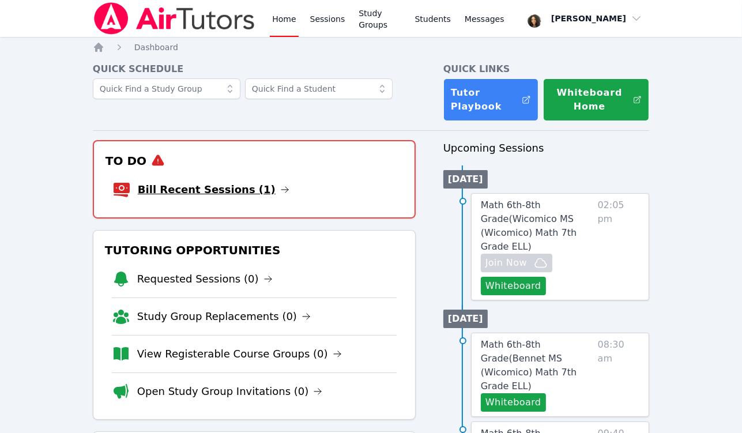
click at [168, 195] on link "Bill Recent Sessions (1)" at bounding box center [214, 190] width 152 height 16
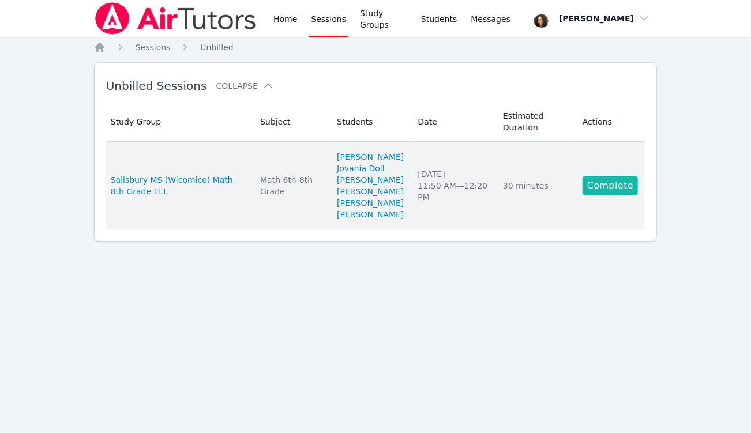
click at [625, 193] on link "Complete" at bounding box center [609, 185] width 55 height 18
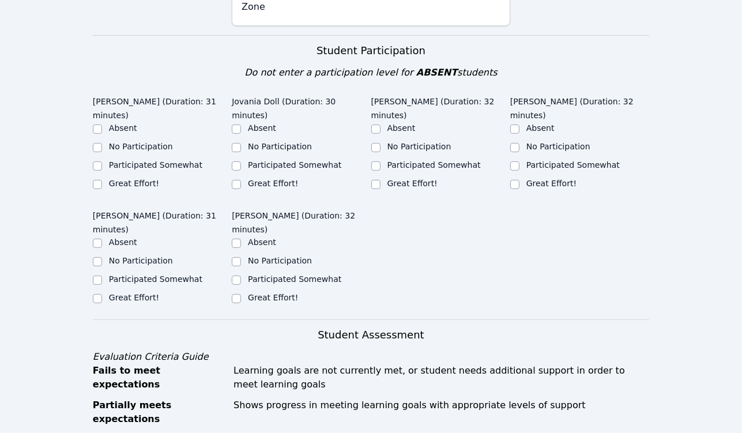
scroll to position [380, 0]
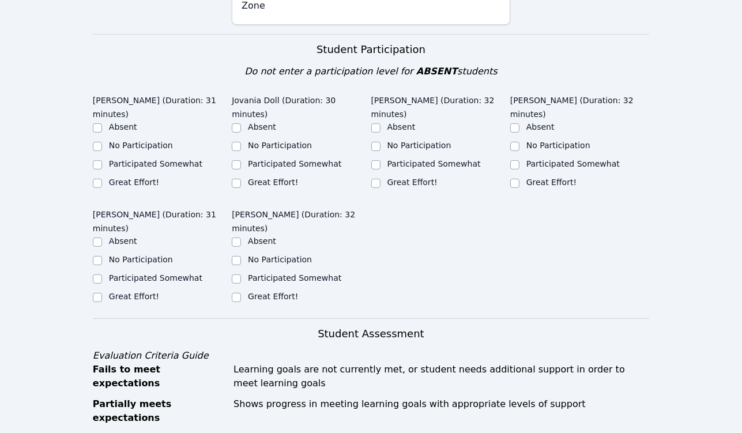
click at [518, 169] on div "Patrick Delva (Duration: 31 minutes) Absent No Participation Participated Somew…" at bounding box center [371, 204] width 556 height 228
click at [515, 179] on input "Great Effort!" at bounding box center [514, 183] width 9 height 9
checkbox input "true"
click at [376, 179] on input "Great Effort!" at bounding box center [375, 183] width 9 height 9
checkbox input "true"
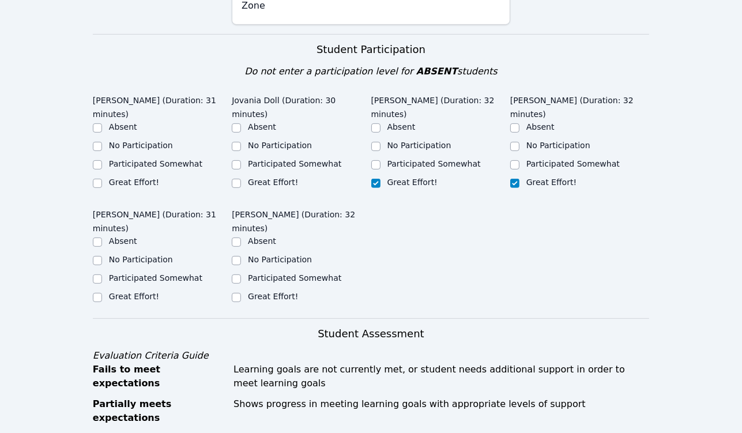
click at [251, 292] on label "Great Effort!" at bounding box center [273, 296] width 50 height 9
click at [241, 293] on input "Great Effort!" at bounding box center [236, 297] width 9 height 9
checkbox input "true"
click at [99, 293] on input "Great Effort!" at bounding box center [97, 297] width 9 height 9
checkbox input "true"
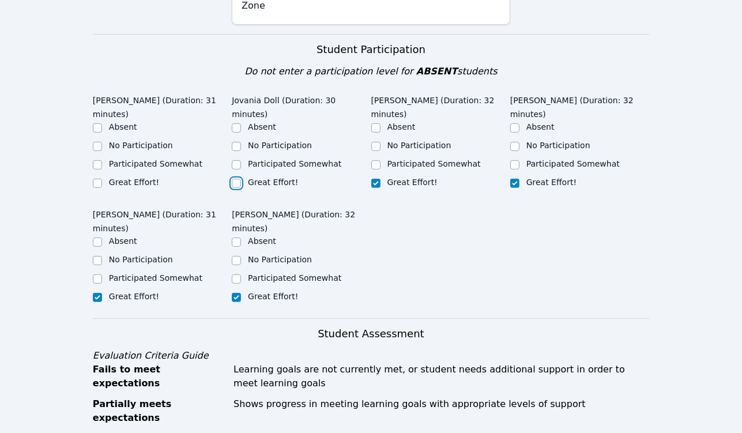
click at [238, 179] on input "Great Effort!" at bounding box center [236, 183] width 9 height 9
checkbox input "true"
click at [113, 178] on label "Great Effort!" at bounding box center [134, 182] width 50 height 9
click at [102, 179] on input "Great Effort!" at bounding box center [97, 183] width 9 height 9
checkbox input "true"
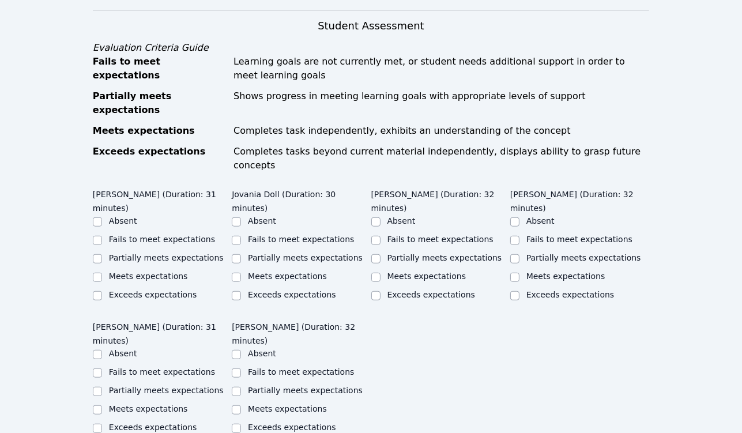
scroll to position [698, 0]
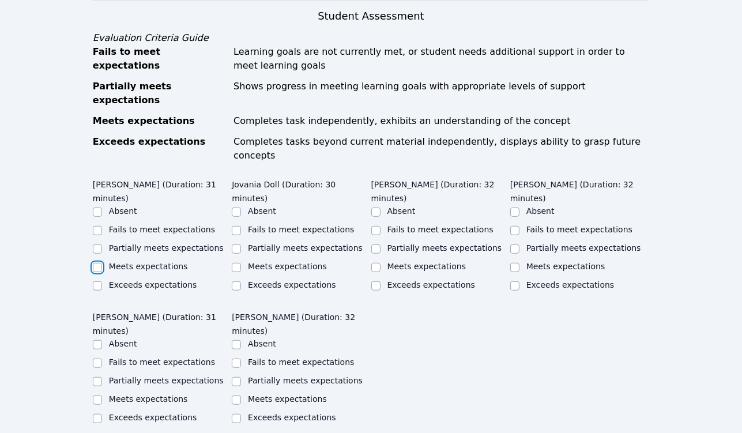
click at [96, 263] on input "Meets expectations" at bounding box center [97, 267] width 9 height 9
checkbox input "true"
click at [280, 262] on label "Meets expectations" at bounding box center [287, 266] width 79 height 9
click at [241, 263] on input "Meets expectations" at bounding box center [236, 267] width 9 height 9
checkbox input "true"
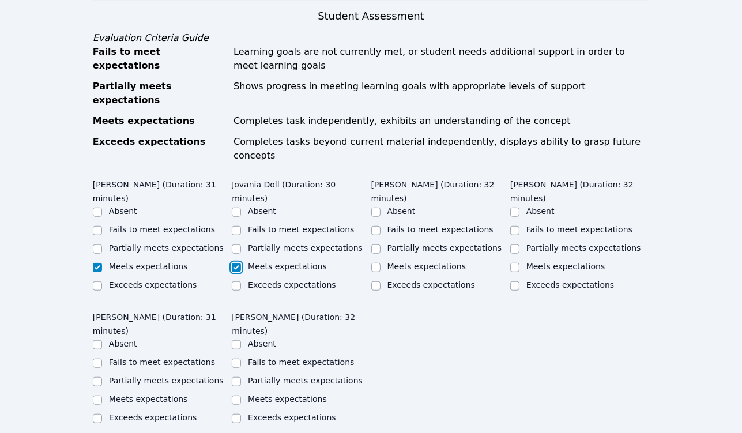
click at [392, 262] on label "Meets expectations" at bounding box center [426, 266] width 79 height 9
click at [380, 263] on input "Meets expectations" at bounding box center [375, 267] width 9 height 9
checkbox input "true"
click at [534, 262] on label "Meets expectations" at bounding box center [565, 266] width 79 height 9
click at [519, 263] on input "Meets expectations" at bounding box center [514, 267] width 9 height 9
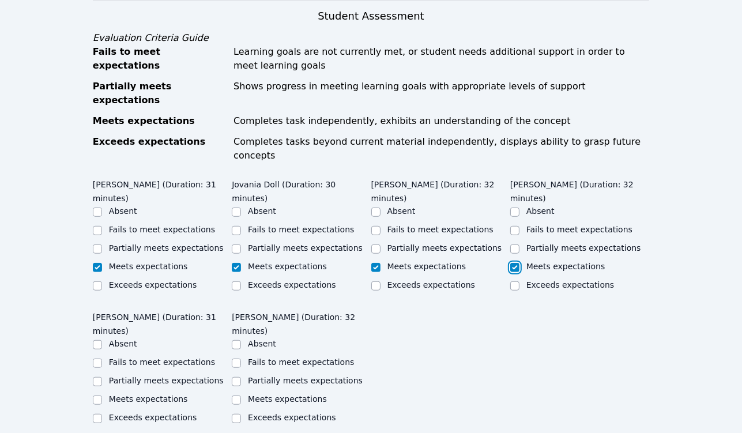
checkbox input "true"
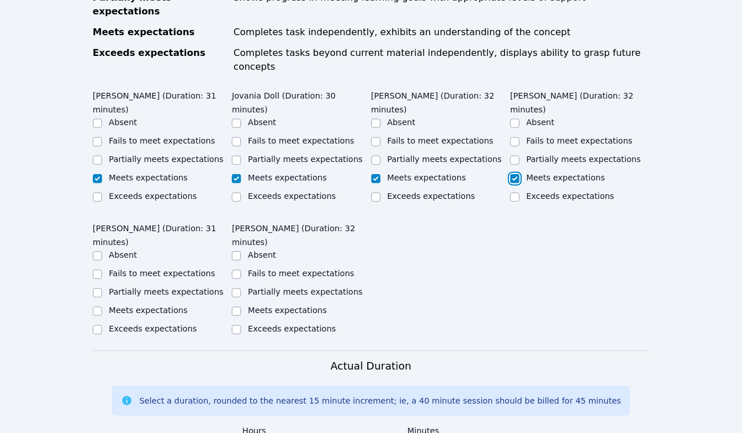
scroll to position [791, 0]
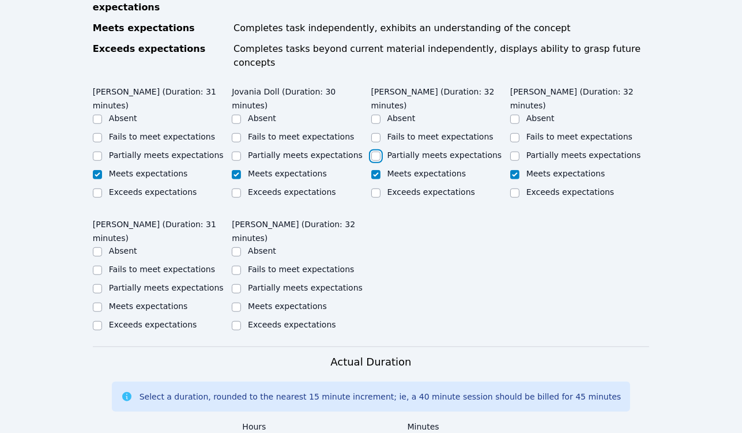
click at [376, 152] on input "Partially meets expectations" at bounding box center [375, 156] width 9 height 9
checkbox input "true"
checkbox input "false"
click at [236, 152] on input "Partially meets expectations" at bounding box center [236, 156] width 9 height 9
checkbox input "true"
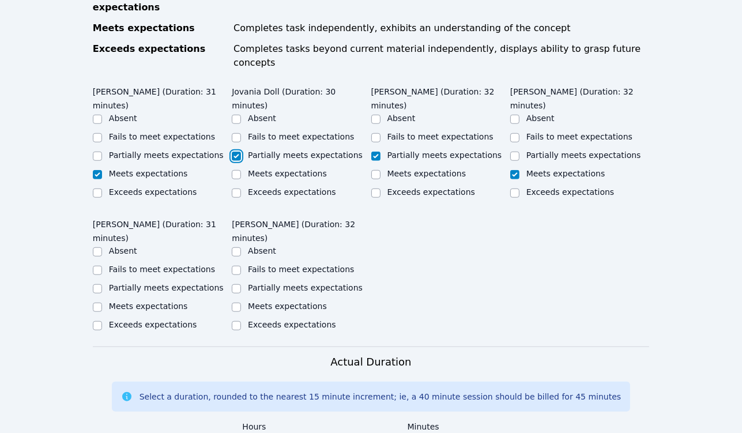
checkbox input "false"
click at [236, 303] on input "Meets expectations" at bounding box center [236, 307] width 9 height 9
checkbox input "true"
click at [94, 303] on input "Meets expectations" at bounding box center [97, 307] width 9 height 9
checkbox input "true"
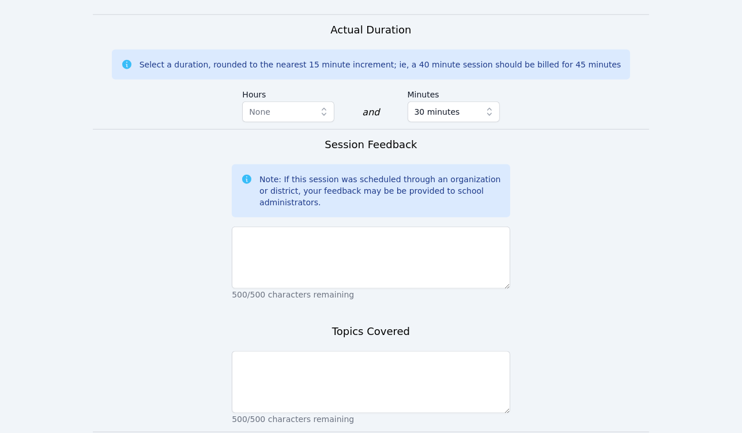
scroll to position [1140, 0]
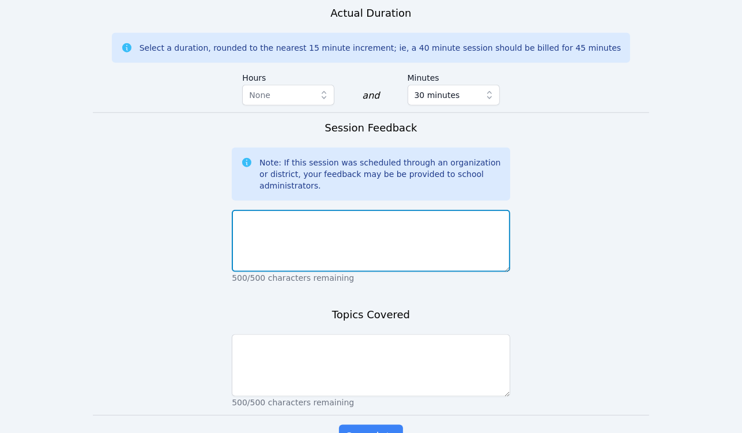
click at [256, 210] on textarea at bounding box center [371, 241] width 278 height 62
drag, startPoint x: 379, startPoint y: 150, endPoint x: 397, endPoint y: 170, distance: 27.0
click at [397, 210] on textarea "Everyone did a great job participating. I think Jovania and Jovanie might need …" at bounding box center [371, 241] width 278 height 62
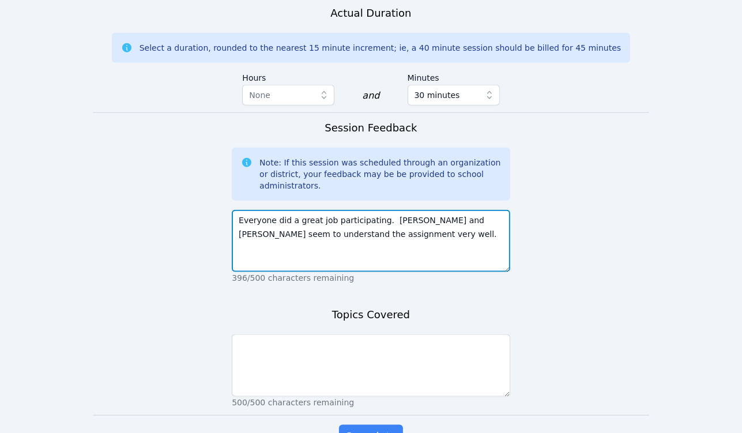
type textarea "Everyone did a great job participating. Patrick and Edendz seem to understand t…"
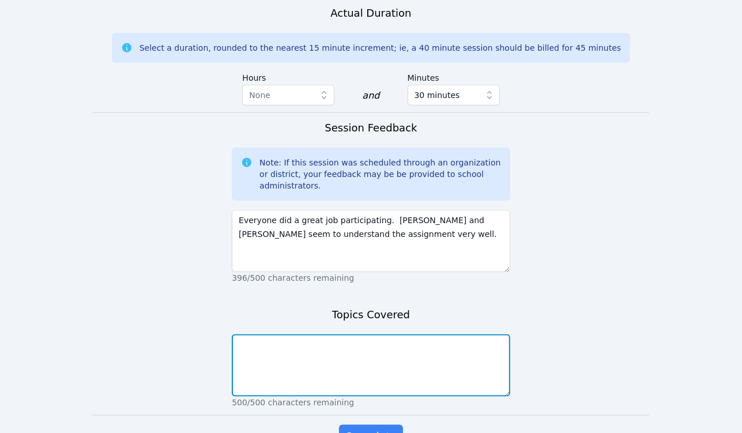
click at [385, 334] on textarea at bounding box center [371, 365] width 278 height 62
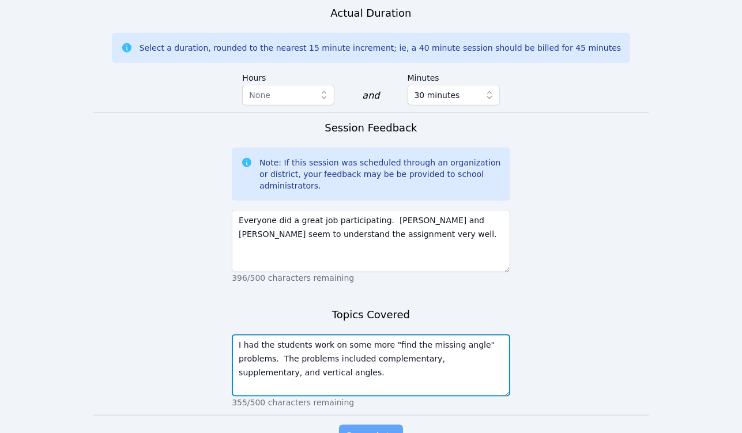
type textarea "I had the students work on some more "find the missing angle" problems. The pro…"
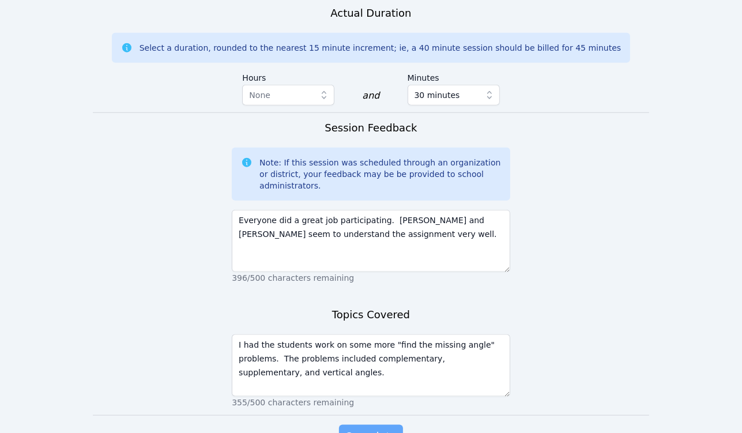
click at [370, 425] on button "Complete" at bounding box center [370, 436] width 63 height 23
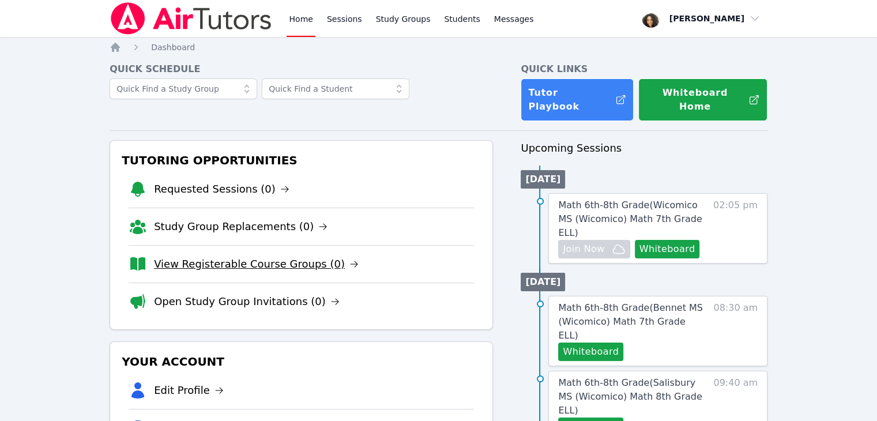
click at [216, 256] on link "View Registerable Course Groups (0)" at bounding box center [256, 264] width 205 height 16
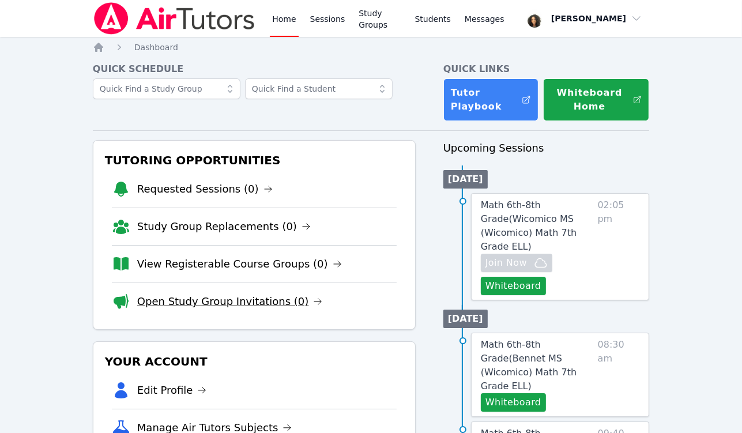
click at [167, 303] on link "Open Study Group Invitations (0)" at bounding box center [230, 301] width 186 height 16
